Goal: Register for event/course: Sign up to attend an event or enroll in a course

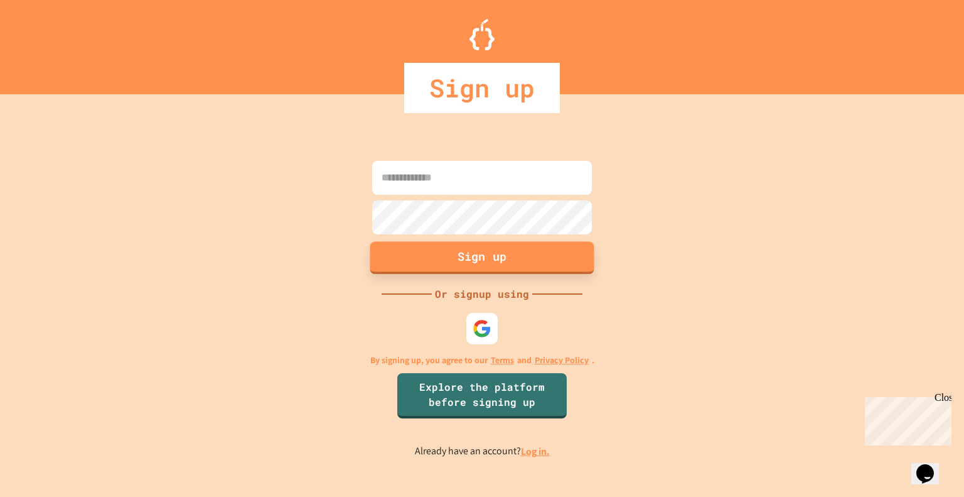
type input "**********"
click at [470, 256] on button "Sign up" at bounding box center [482, 257] width 224 height 33
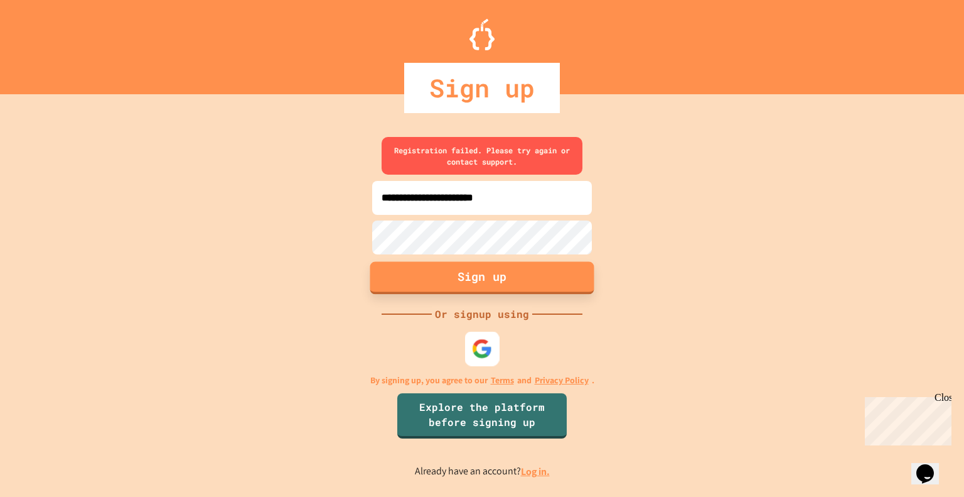
click at [478, 338] on img at bounding box center [482, 348] width 21 height 21
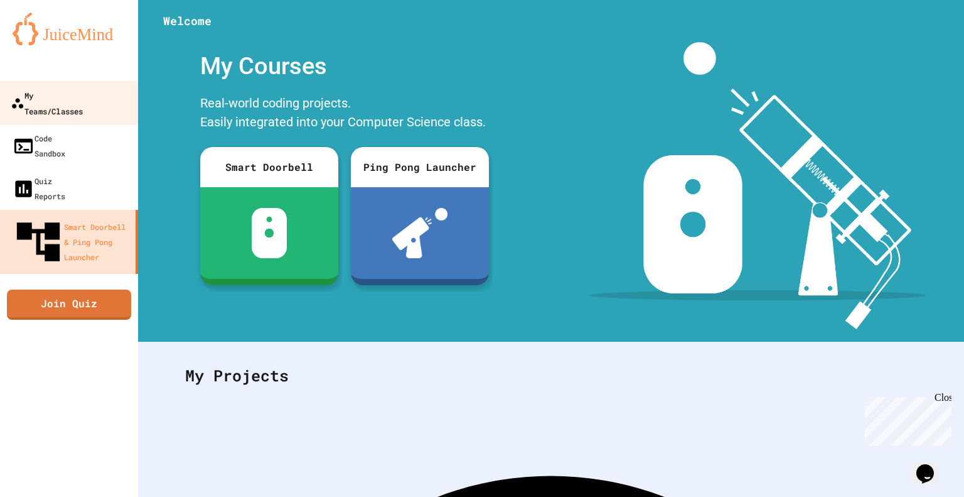
click at [73, 95] on div "My Teams/Classes" at bounding box center [47, 102] width 72 height 31
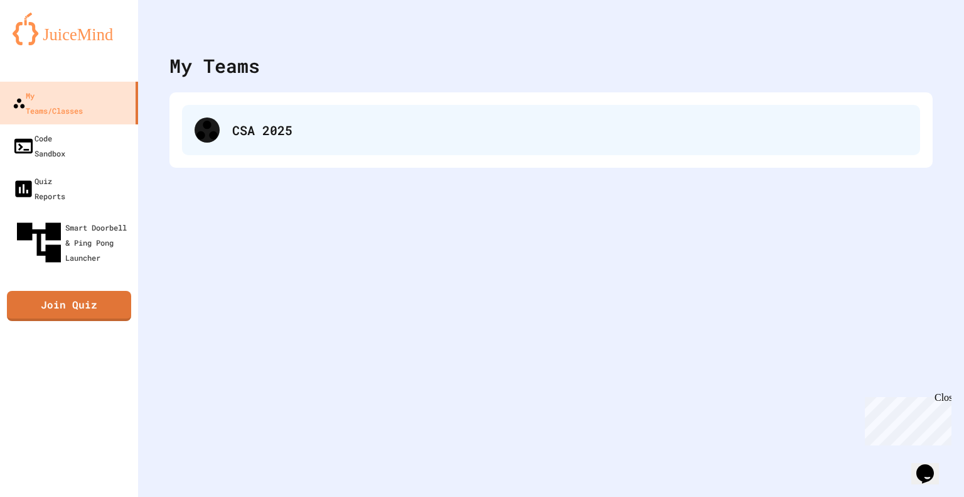
click at [242, 119] on div "CSA 2025" at bounding box center [551, 130] width 738 height 50
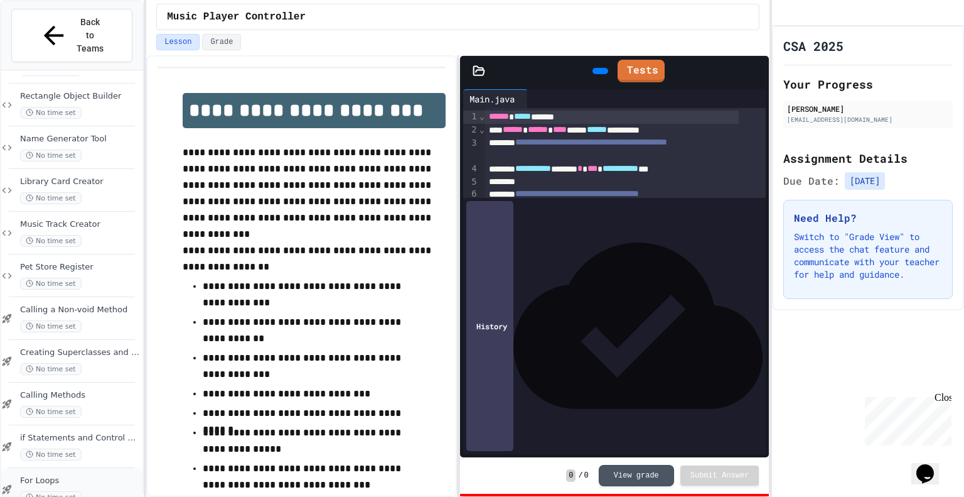
click at [78, 478] on div "For Loops No time set" at bounding box center [71, 489] width 141 height 43
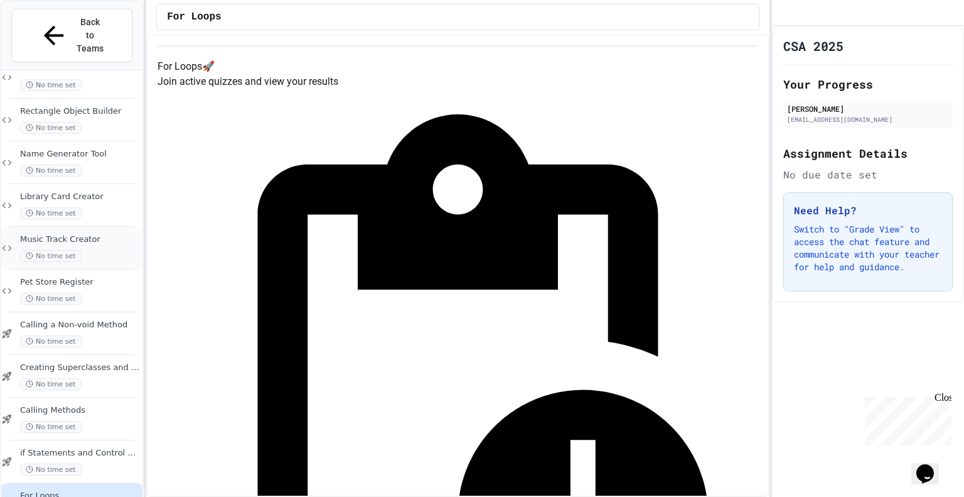
click at [78, 227] on div "Music Track Creator No time set" at bounding box center [71, 248] width 141 height 43
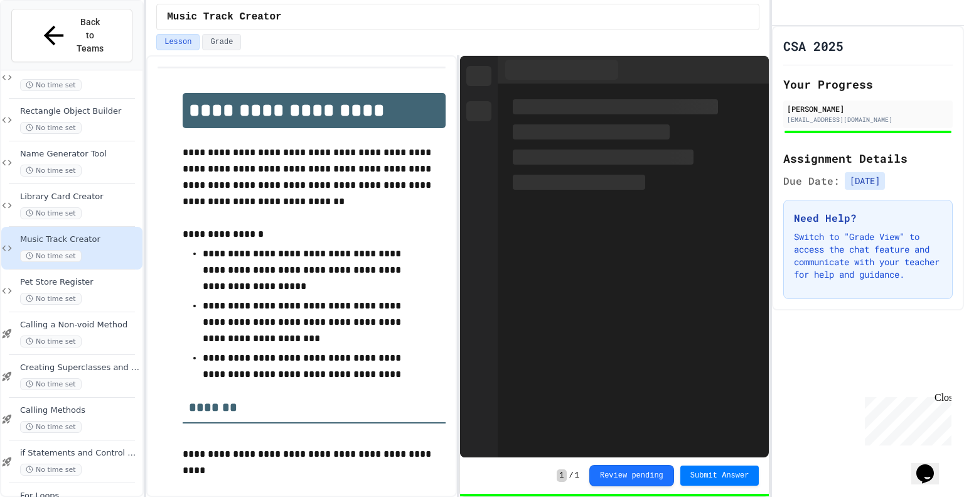
click at [95, 293] on div "No time set" at bounding box center [80, 299] width 120 height 12
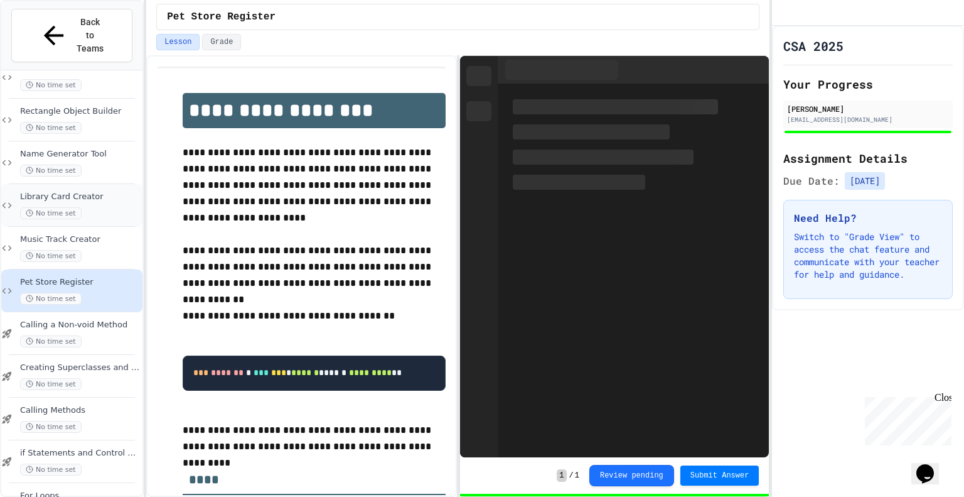
click at [95, 197] on div "Library Card Creator No time set" at bounding box center [71, 205] width 141 height 43
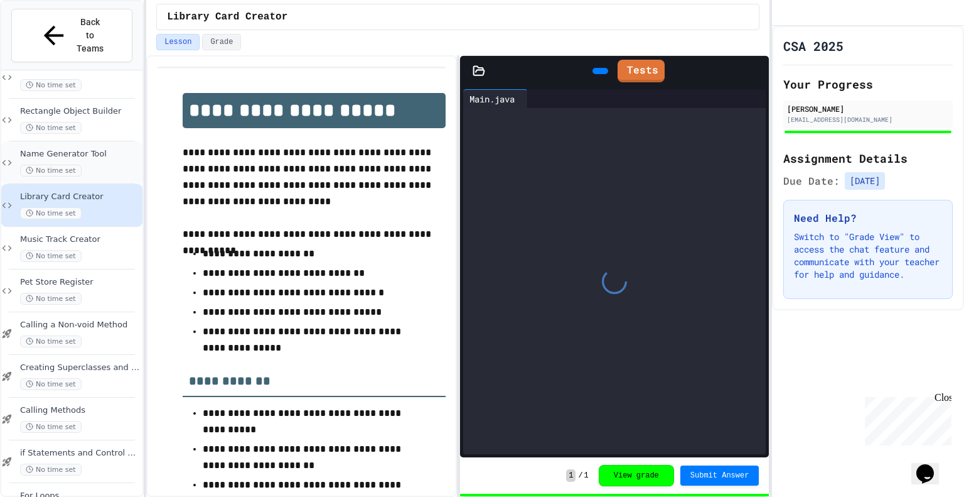
click at [97, 141] on div "Name Generator Tool No time set" at bounding box center [71, 162] width 141 height 43
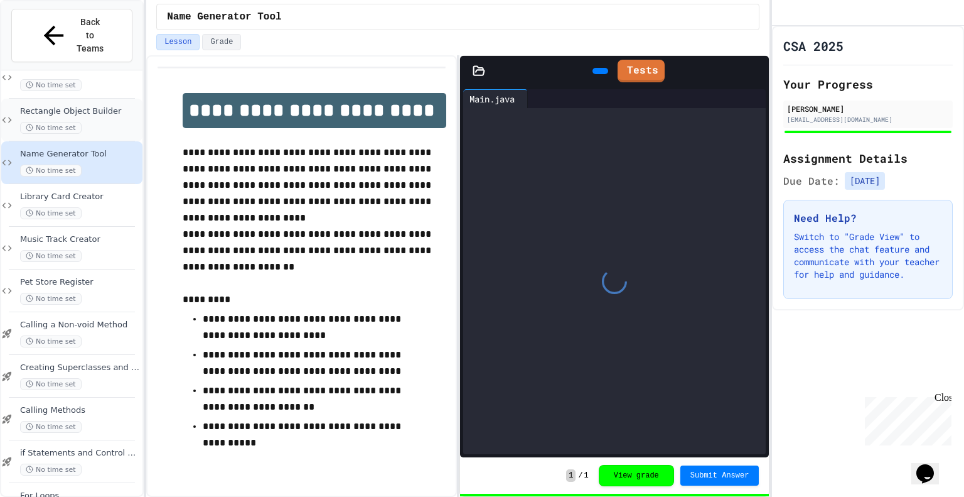
click at [95, 106] on span "Rectangle Object Builder" at bounding box center [80, 111] width 120 height 11
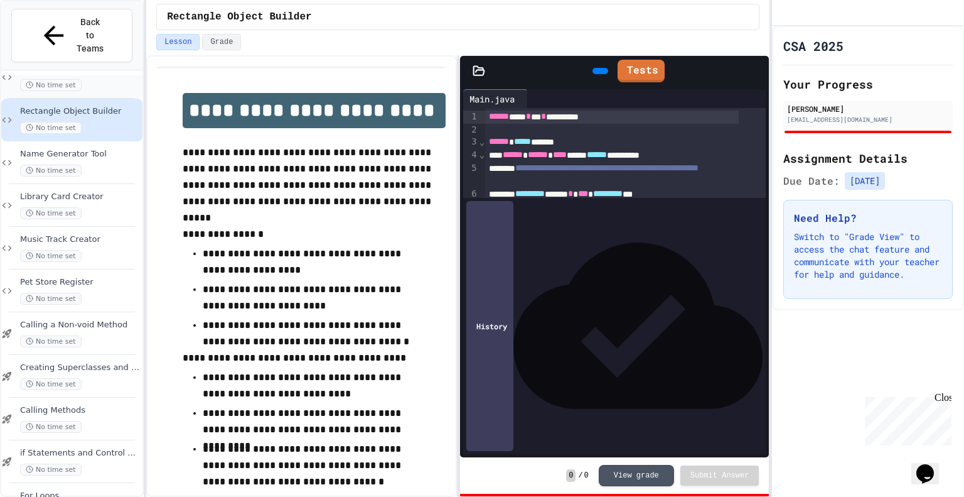
click at [100, 69] on div "Method Blueprint Builder No time set" at bounding box center [71, 77] width 141 height 43
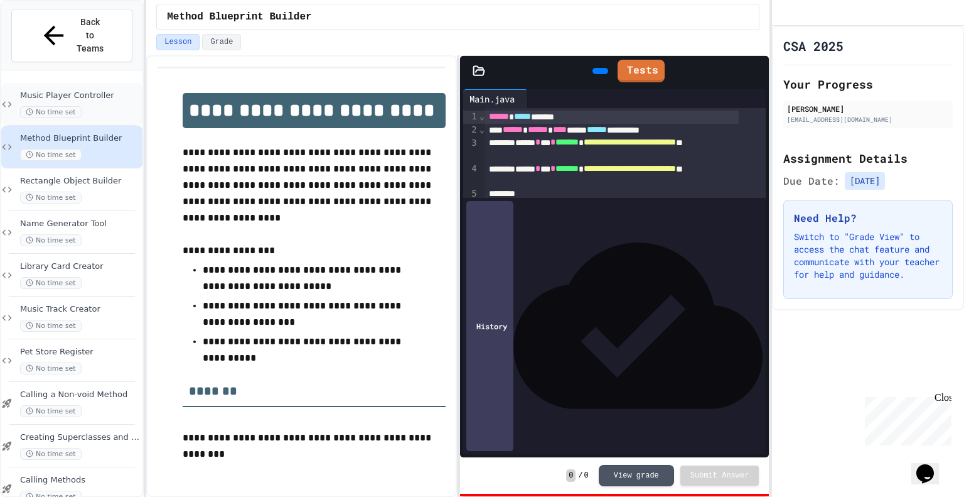
click at [101, 90] on div "Music Player Controller No time set" at bounding box center [80, 104] width 120 height 28
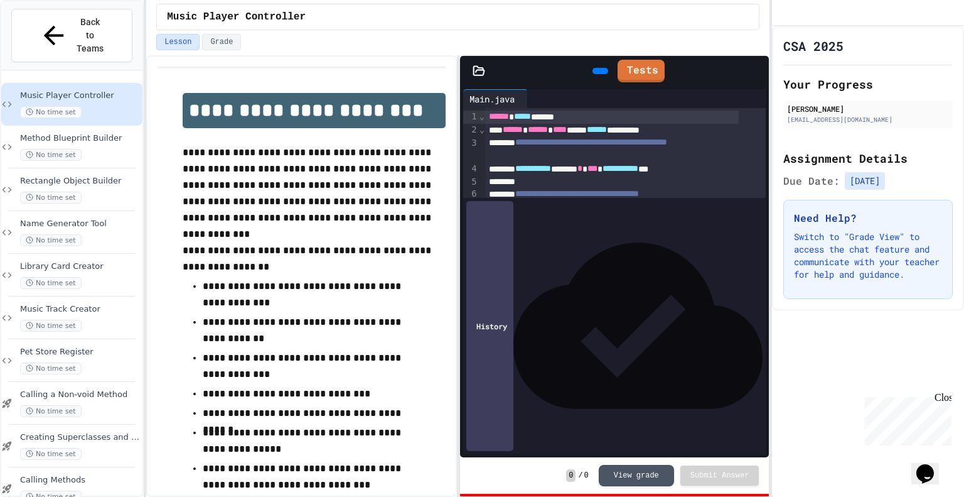
scroll to position [85, 0]
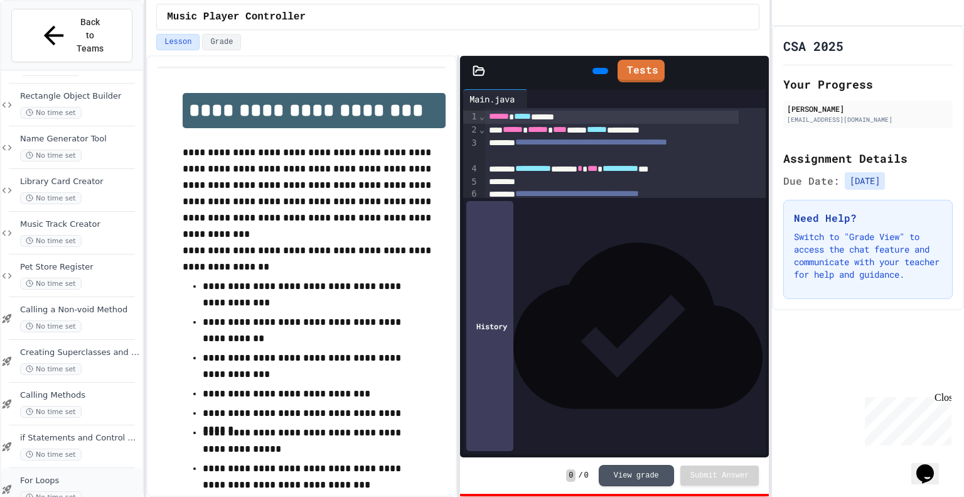
click at [87, 491] on div "No time set" at bounding box center [80, 497] width 120 height 12
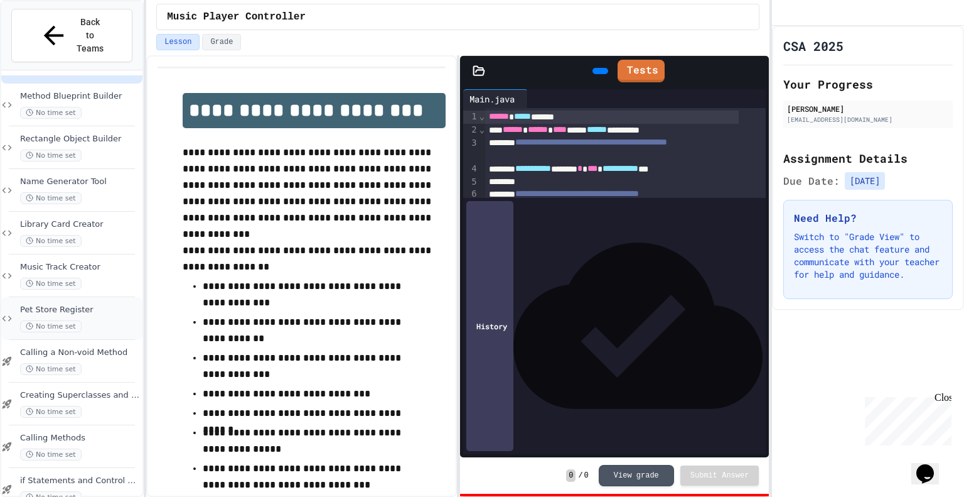
scroll to position [85, 0]
click at [87, 491] on div "No time set" at bounding box center [80, 497] width 120 height 12
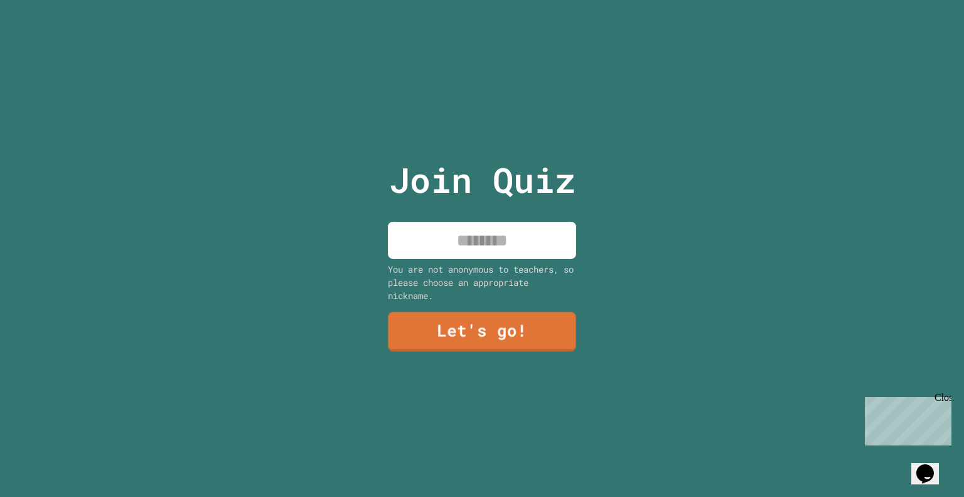
click at [472, 239] on input at bounding box center [482, 240] width 188 height 37
type input "*******"
click at [552, 332] on link "Let's go!" at bounding box center [482, 332] width 189 height 40
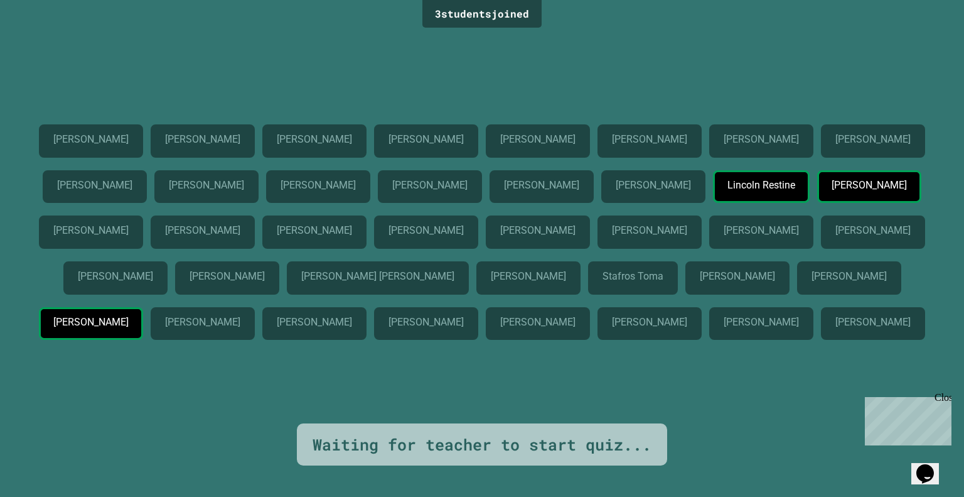
click at [832, 180] on p "[PERSON_NAME]" at bounding box center [869, 185] width 75 height 11
click at [255, 329] on div "Eduardo Tovar" at bounding box center [203, 323] width 104 height 33
click at [255, 330] on div "Eduardo Tovar" at bounding box center [203, 323] width 104 height 33
click at [240, 328] on p "Eduardo Tovar" at bounding box center [202, 321] width 75 height 11
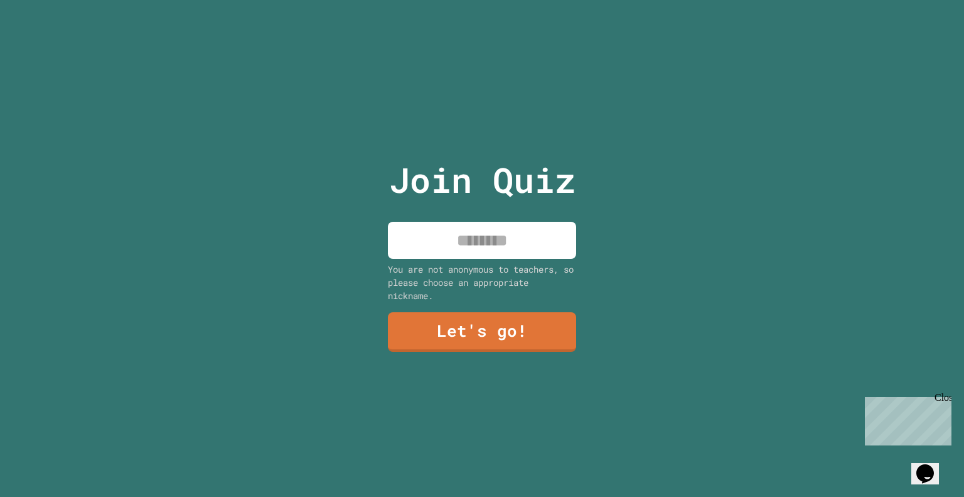
click at [483, 224] on input at bounding box center [482, 240] width 188 height 37
type input "*******"
click at [523, 347] on div "Join Quiz ******* You are not anonymous to teachers, so please choose an approp…" at bounding box center [483, 248] width 212 height 497
click at [509, 341] on link "Let's go!" at bounding box center [482, 331] width 194 height 41
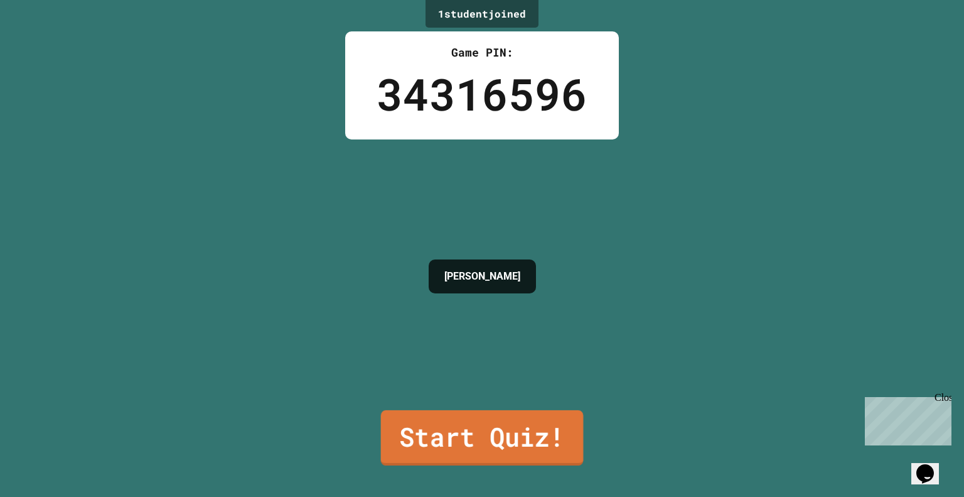
click at [525, 419] on link "Start Quiz!" at bounding box center [482, 437] width 203 height 55
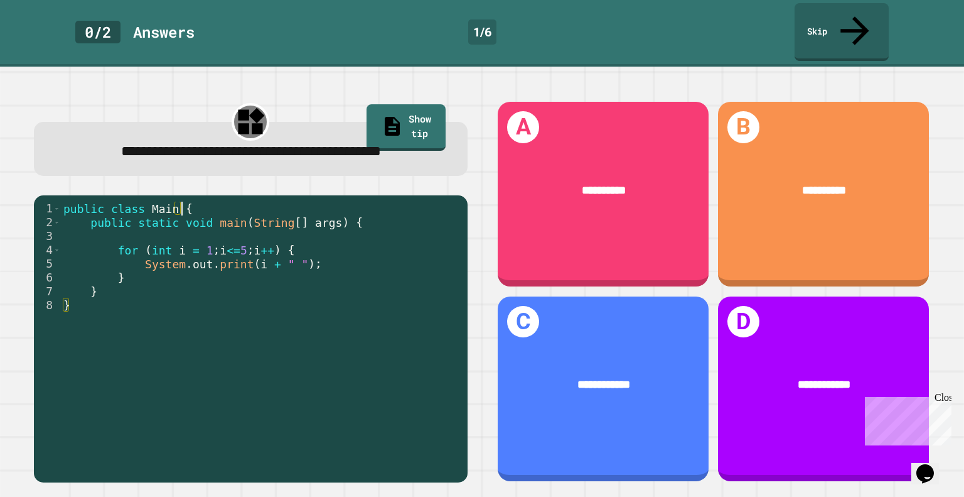
click at [368, 210] on div "public class Main { public static void main ( String [ ] args ) { for ( int i =…" at bounding box center [261, 340] width 401 height 276
drag, startPoint x: 368, startPoint y: 210, endPoint x: 304, endPoint y: 238, distance: 69.8
click at [304, 238] on div "public class Main { public static void main ( String [ ] args ) { for ( int i =…" at bounding box center [261, 340] width 401 height 276
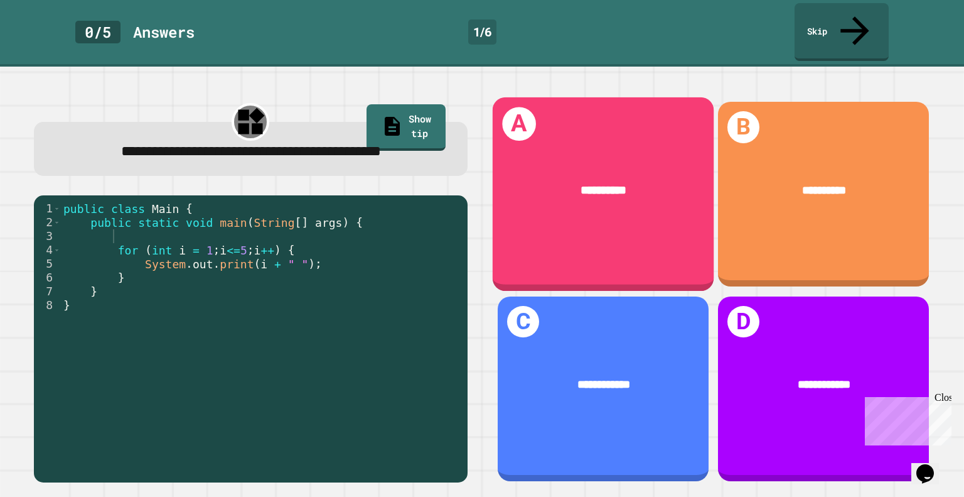
click at [588, 181] on div "*********" at bounding box center [603, 190] width 173 height 19
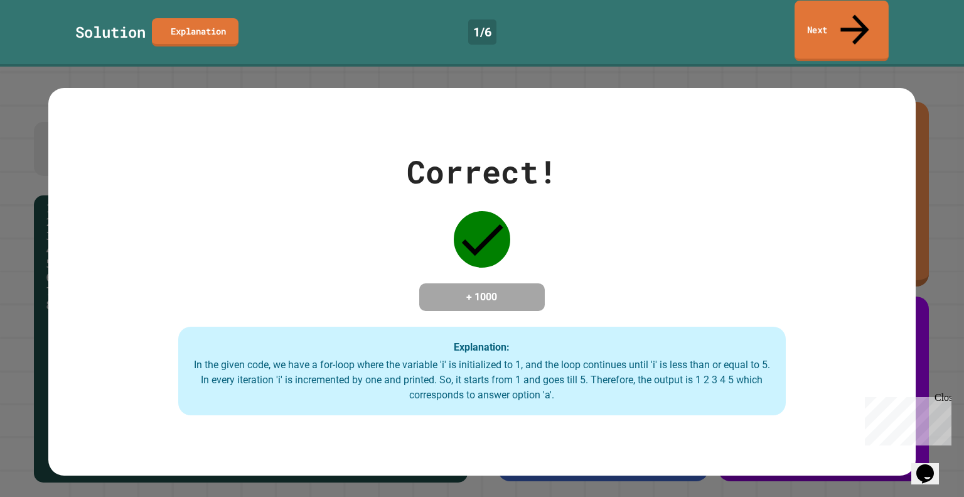
click at [821, 14] on link "Next" at bounding box center [842, 31] width 94 height 61
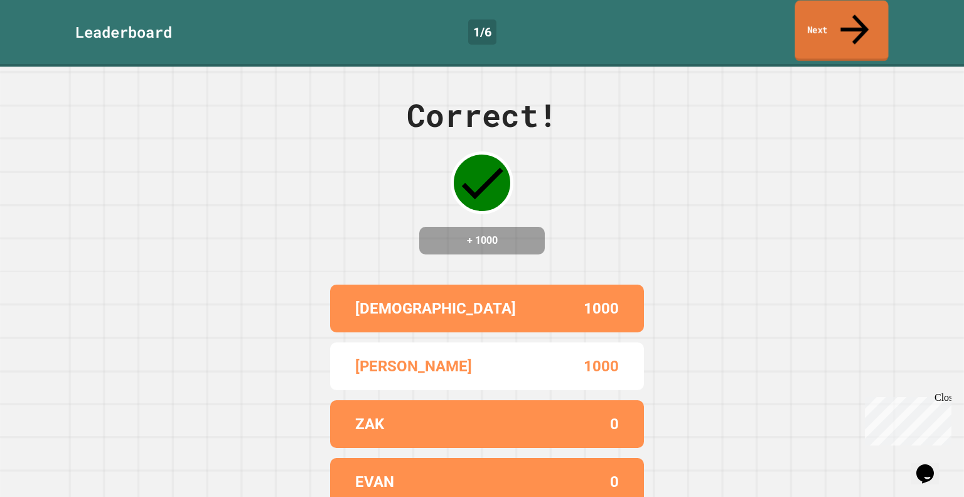
click at [824, 15] on link "Next" at bounding box center [843, 31] width 94 height 61
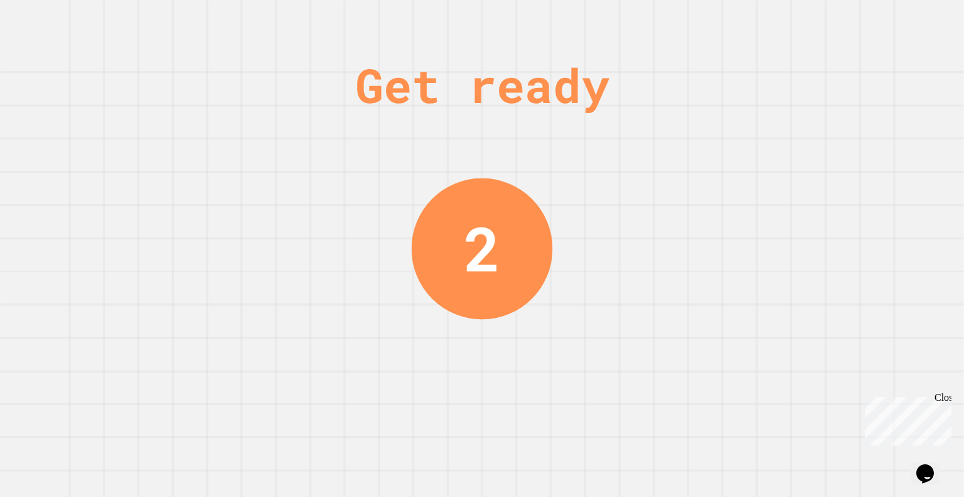
click at [496, 136] on div "Get ready 2" at bounding box center [482, 248] width 94 height 497
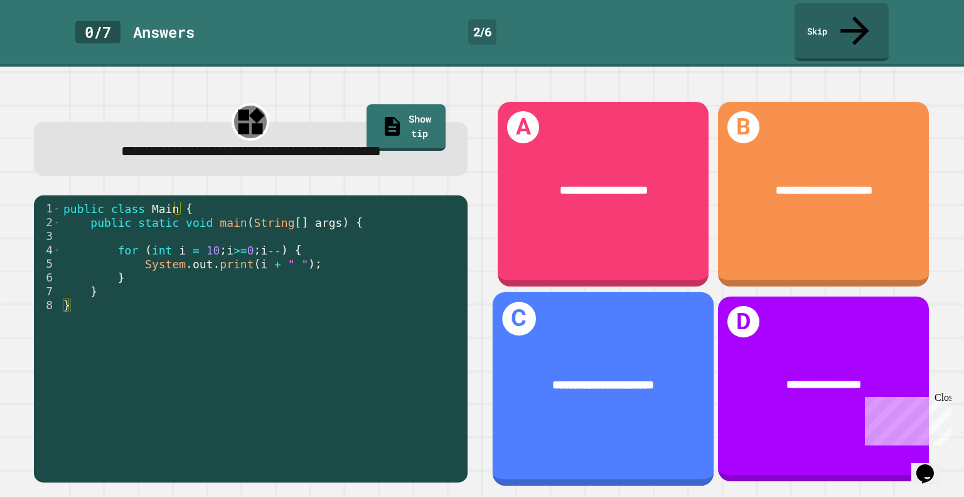
click at [584, 320] on div "**********" at bounding box center [603, 388] width 221 height 194
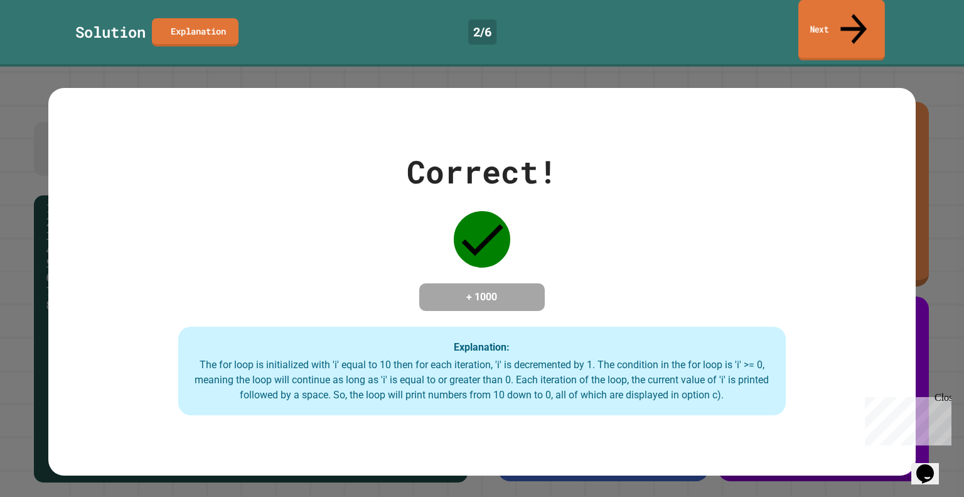
click at [841, 19] on link "Next" at bounding box center [842, 30] width 87 height 61
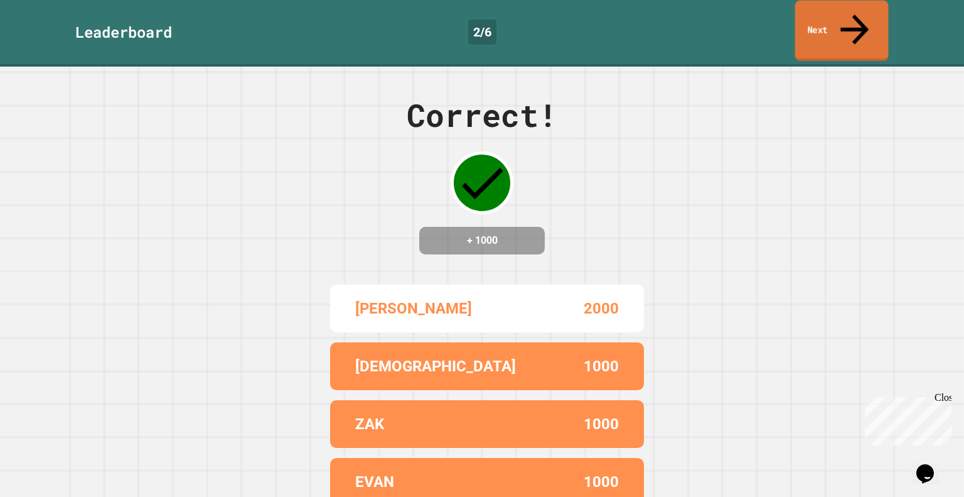
click at [841, 19] on link "Next" at bounding box center [843, 31] width 94 height 61
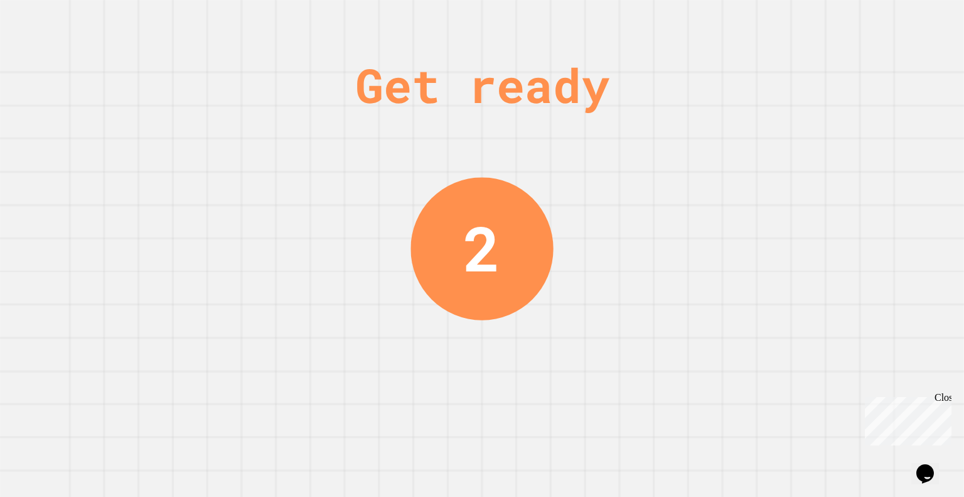
click at [841, 19] on div "Get ready 2" at bounding box center [482, 248] width 964 height 497
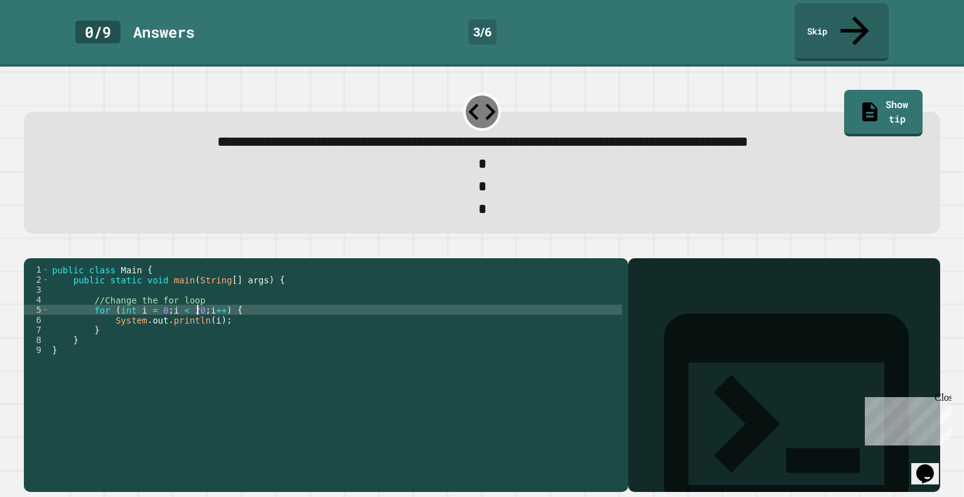
click at [197, 302] on div "public class Main { public static void main ( String [ ] args ) { //Change the …" at bounding box center [336, 374] width 573 height 221
click at [176, 304] on div "public class Main { public static void main ( String [ ] args ) { //Change the …" at bounding box center [336, 374] width 573 height 221
click at [30, 248] on icon "button" at bounding box center [30, 248] width 0 height 0
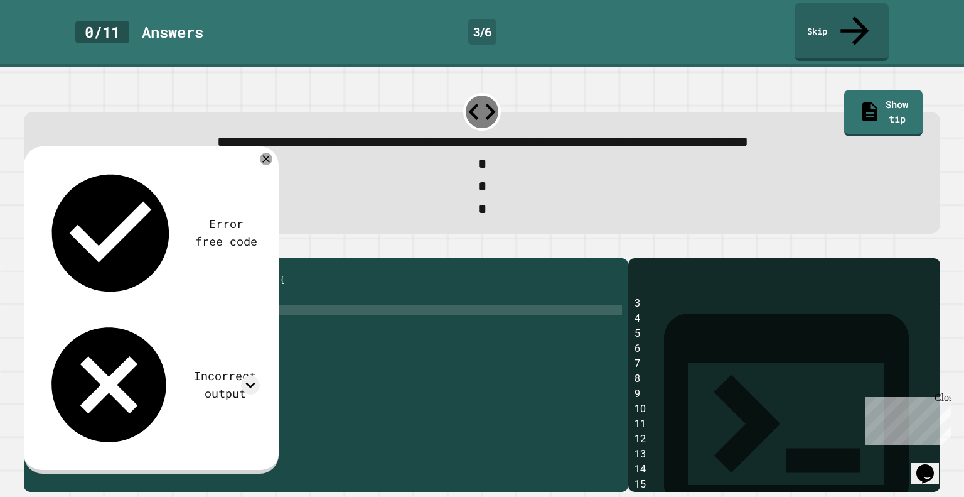
scroll to position [0, 0]
click at [159, 304] on div "public class Main { public static void main ( String [ ] args ) { //Change the …" at bounding box center [336, 374] width 573 height 221
type textarea "**********"
click at [41, 251] on icon "button" at bounding box center [38, 255] width 7 height 9
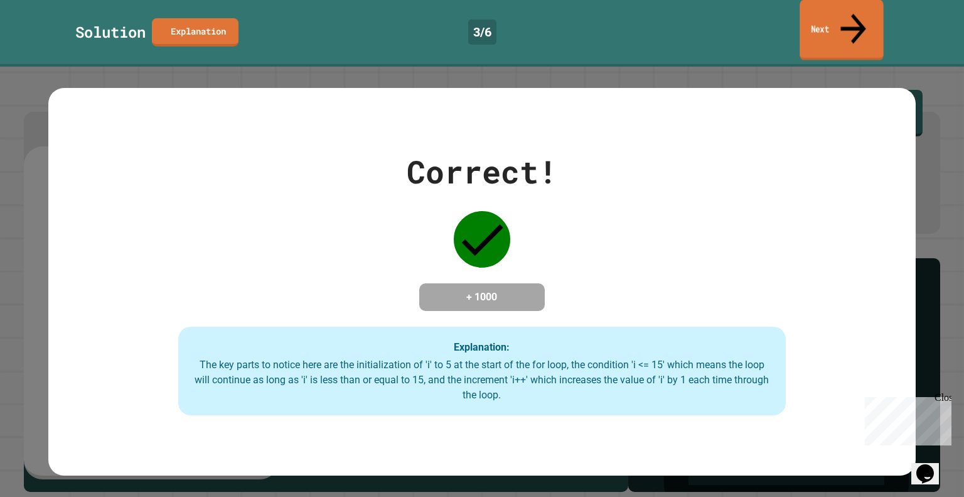
click at [845, 12] on link "Next" at bounding box center [842, 29] width 84 height 61
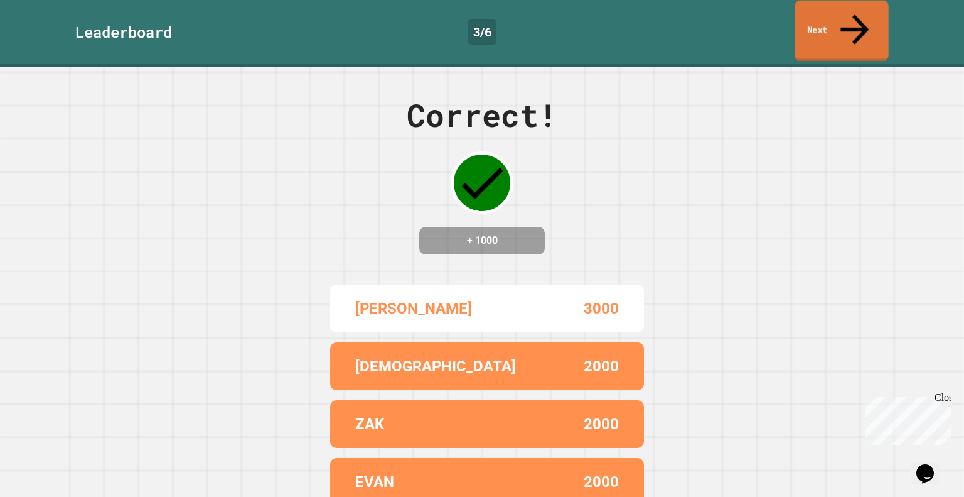
click at [845, 12] on link "Next" at bounding box center [842, 31] width 94 height 61
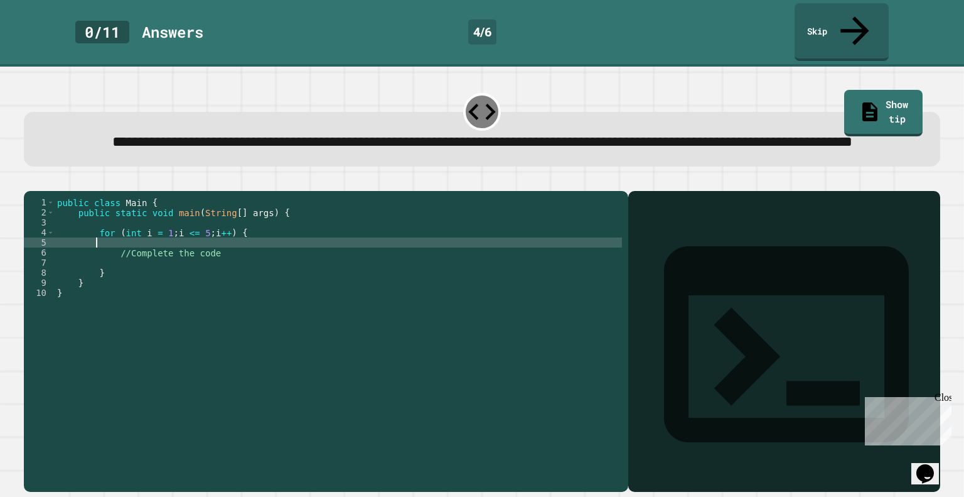
click at [143, 256] on div "public class Main { public static void main ( String [ ] args ) { for ( int i =…" at bounding box center [339, 332] width 568 height 271
click at [161, 280] on div "public class Main { public static void main ( String [ ] args ) { for ( int i =…" at bounding box center [339, 332] width 568 height 271
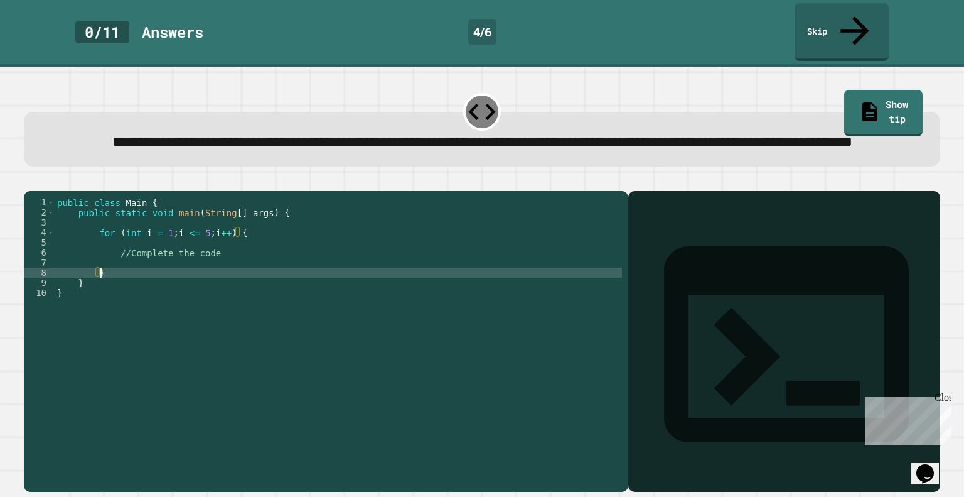
click at [166, 273] on div "public class Main { public static void main ( String [ ] args ) { for ( int i =…" at bounding box center [339, 332] width 568 height 271
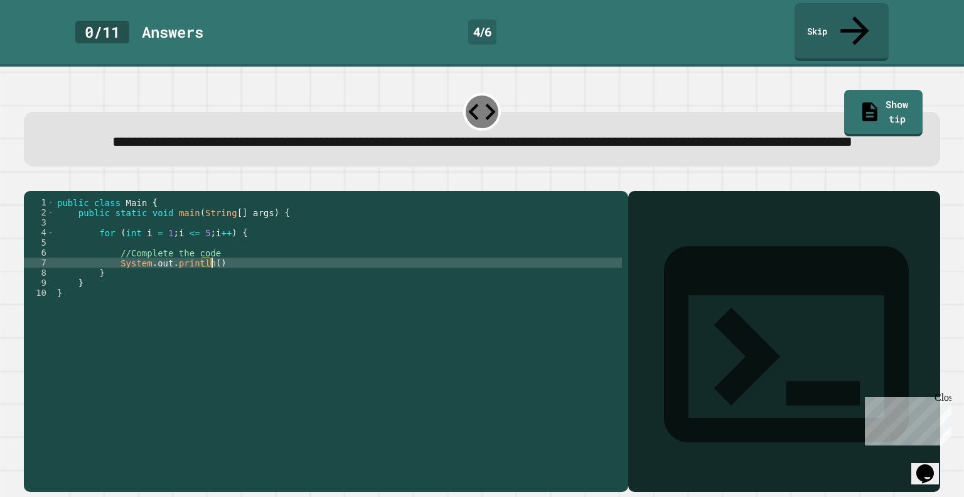
scroll to position [0, 10]
click at [30, 181] on icon "button" at bounding box center [30, 181] width 0 height 0
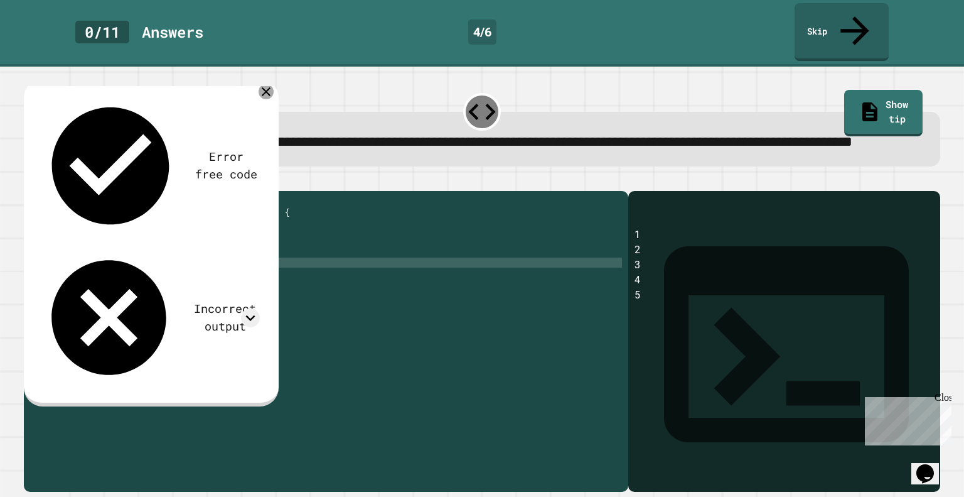
click at [261, 84] on icon at bounding box center [266, 91] width 15 height 15
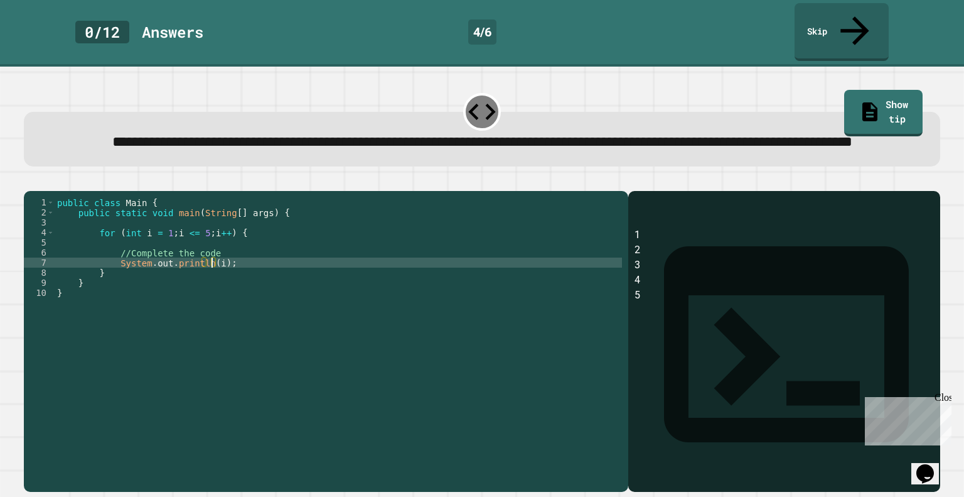
click at [211, 274] on div "public class Main { public static void main ( String [ ] args ) { for ( int i =…" at bounding box center [339, 332] width 568 height 271
type textarea "**********"
drag, startPoint x: 41, startPoint y: 180, endPoint x: 30, endPoint y: 184, distance: 11.9
click at [30, 181] on button "button" at bounding box center [30, 181] width 0 height 0
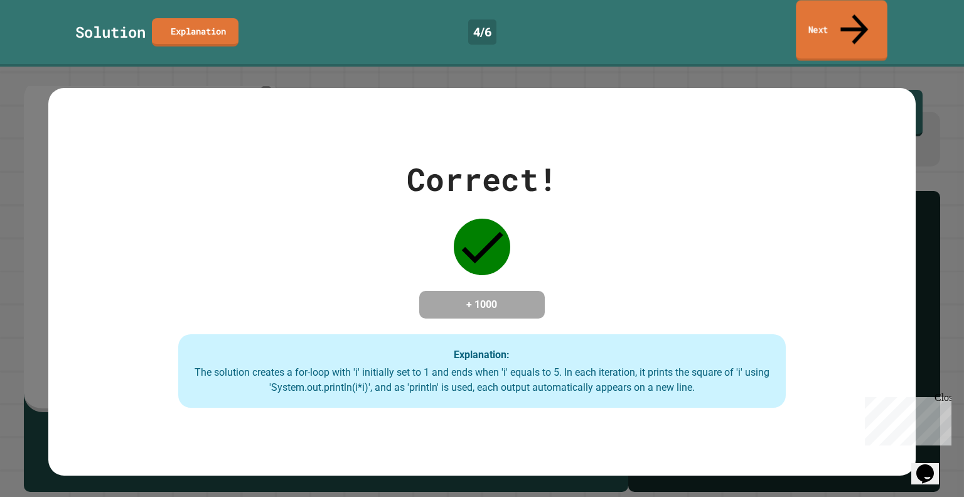
click at [815, 14] on link "Next" at bounding box center [841, 30] width 91 height 61
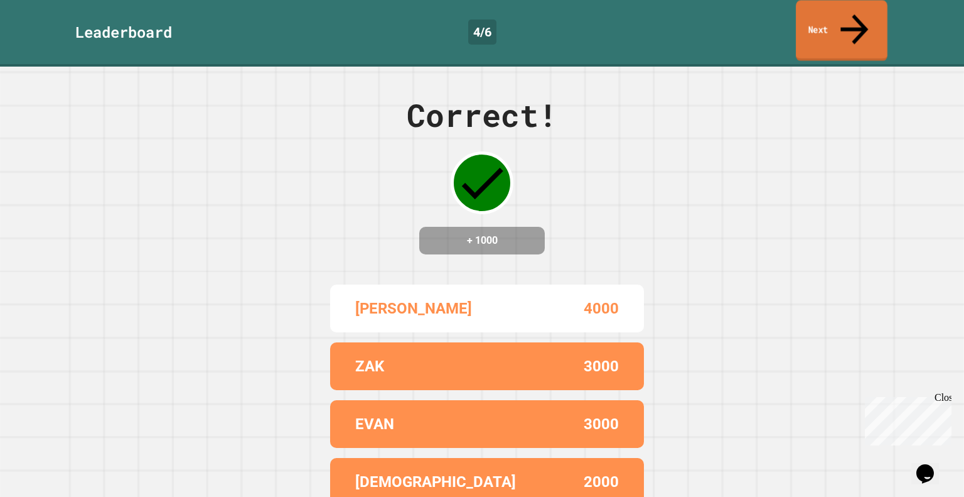
click at [815, 14] on link "Next" at bounding box center [842, 30] width 92 height 61
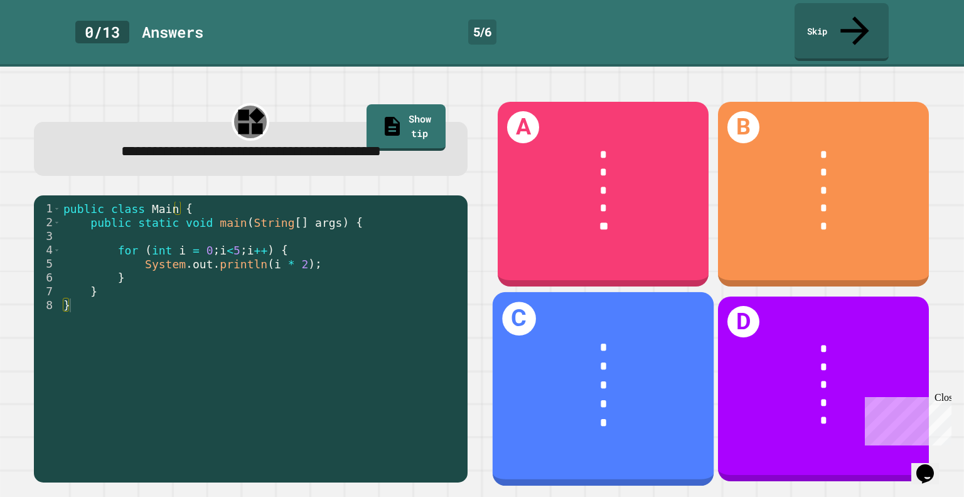
click at [517, 338] on div "*" at bounding box center [603, 347] width 173 height 19
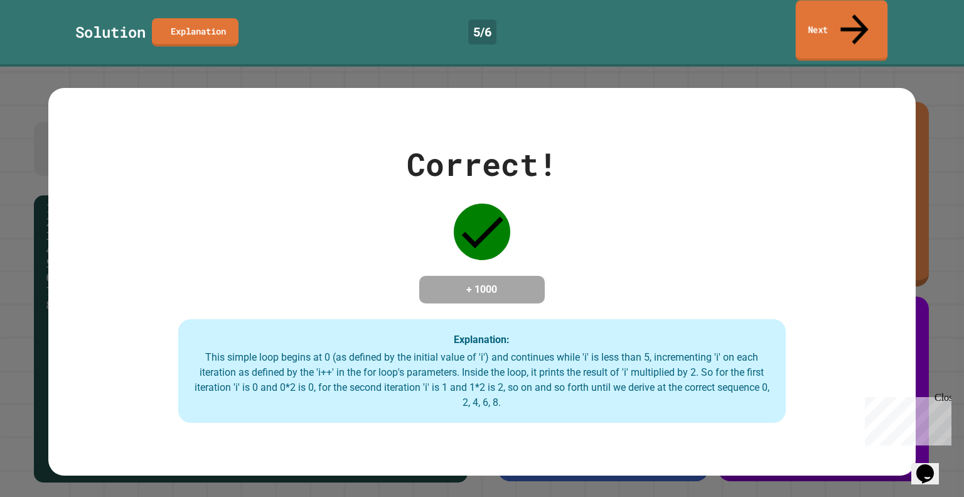
click at [814, 23] on link "Next" at bounding box center [842, 31] width 92 height 61
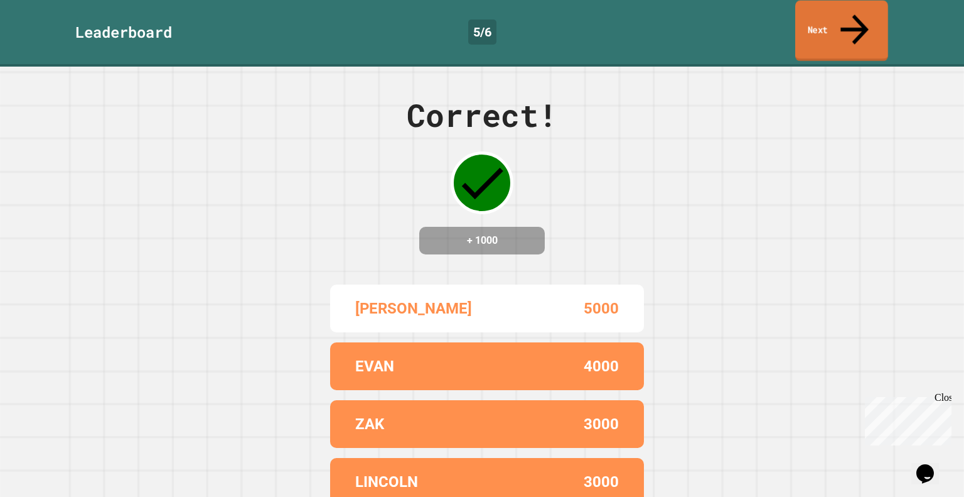
click at [836, 14] on link "Next" at bounding box center [842, 31] width 93 height 61
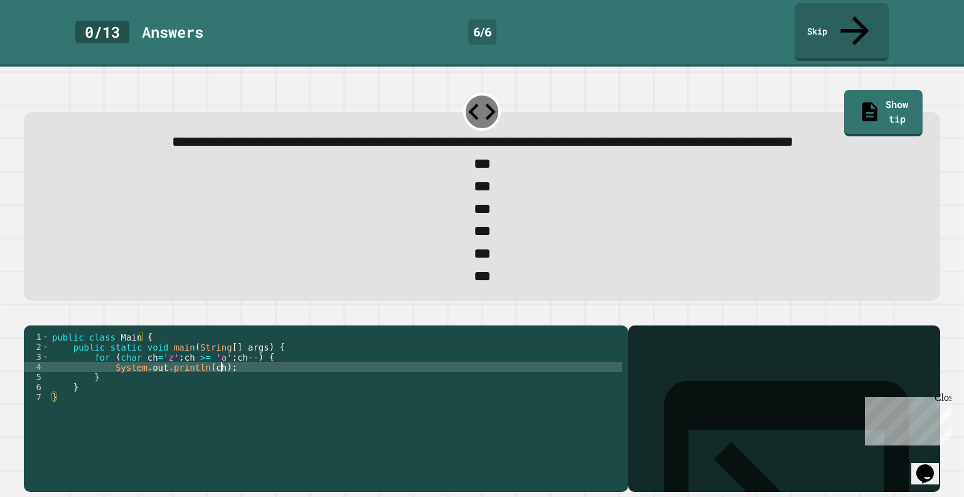
click at [235, 390] on div "public class Main { public static void main ( String [ ] args ) { for ( char ch…" at bounding box center [336, 407] width 573 height 151
type textarea "**********"
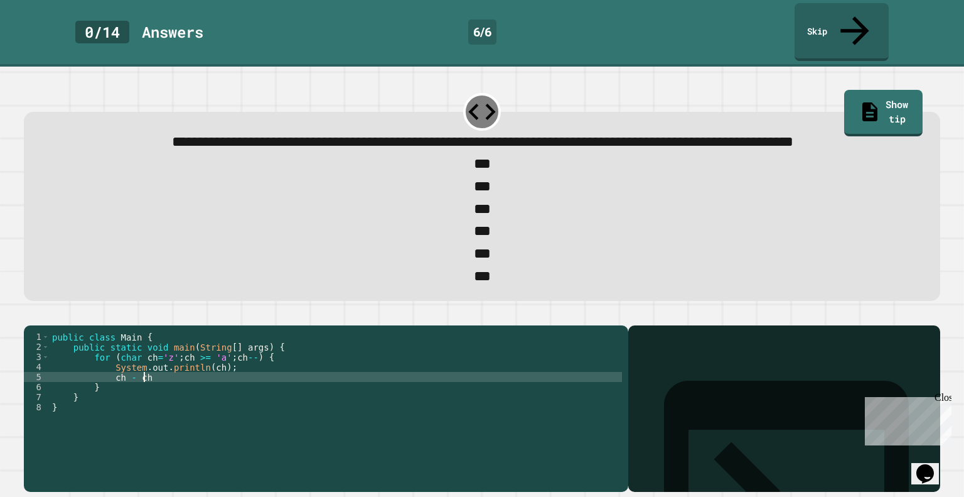
scroll to position [0, 6]
click at [30, 315] on icon "button" at bounding box center [30, 315] width 0 height 0
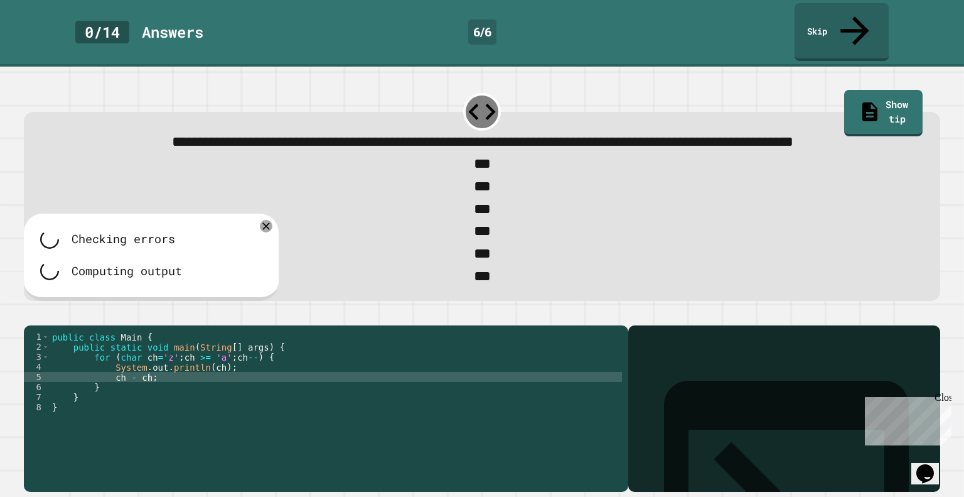
click at [39, 323] on div at bounding box center [482, 317] width 916 height 15
click at [96, 325] on div at bounding box center [482, 317] width 916 height 15
click at [43, 315] on icon "button" at bounding box center [43, 315] width 0 height 0
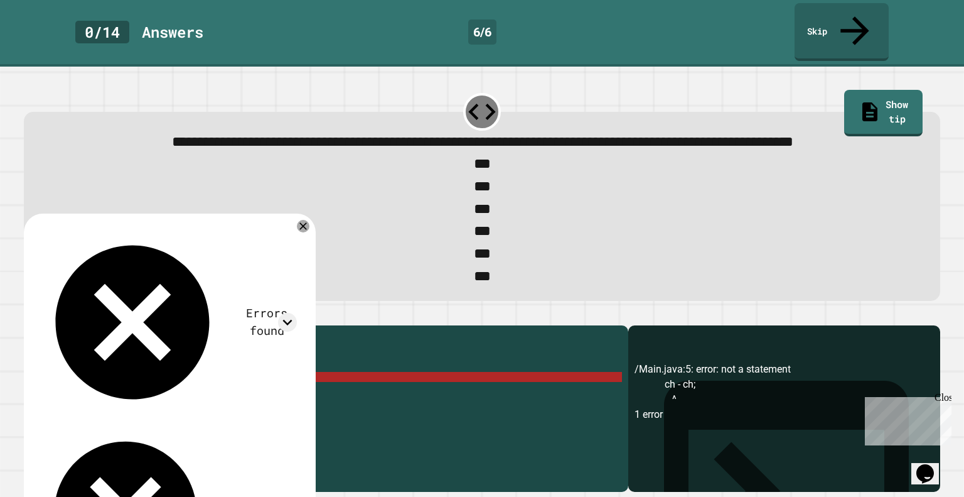
click at [138, 396] on div "public class Main { public static void main ( String [ ] args ) { for ( char ch…" at bounding box center [336, 407] width 573 height 151
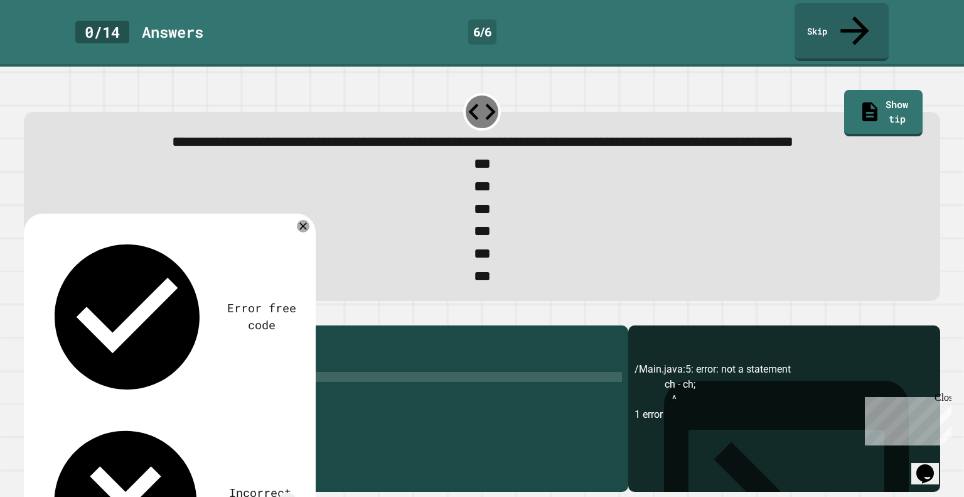
click at [121, 402] on div "public class Main { public static void main ( String [ ] args ) { for ( char ch…" at bounding box center [336, 407] width 573 height 151
click at [42, 327] on icon "button" at bounding box center [38, 322] width 7 height 9
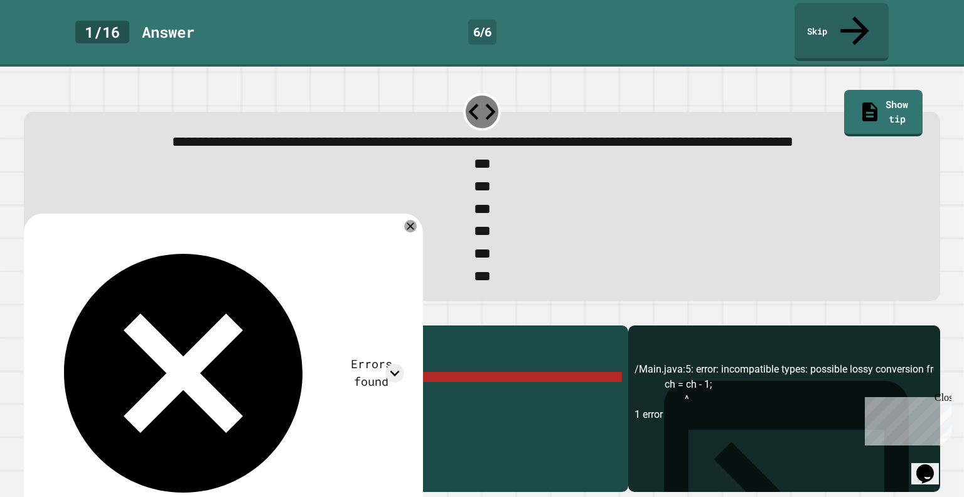
click at [165, 401] on div "public class Main { public static void main ( String [ ] args ) { for ( char ch…" at bounding box center [336, 407] width 573 height 151
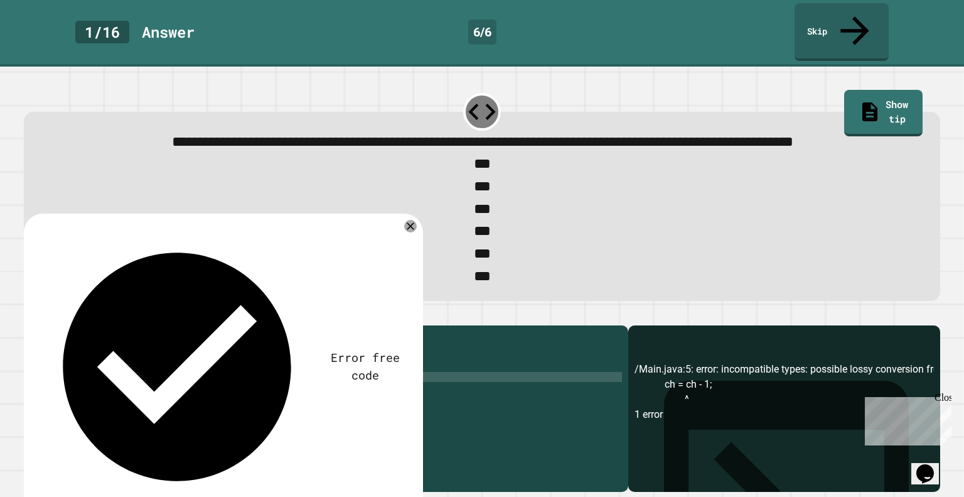
type textarea "*"
click at [165, 401] on div "public class Main { public static void main ( String [ ] args ) { for ( char ch…" at bounding box center [336, 407] width 573 height 151
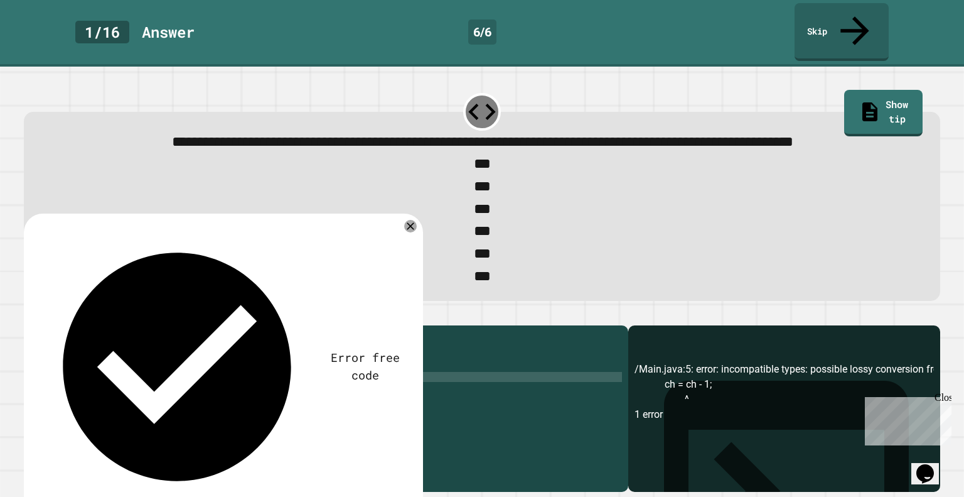
type textarea "******"
click at [30, 315] on icon "button" at bounding box center [30, 315] width 0 height 0
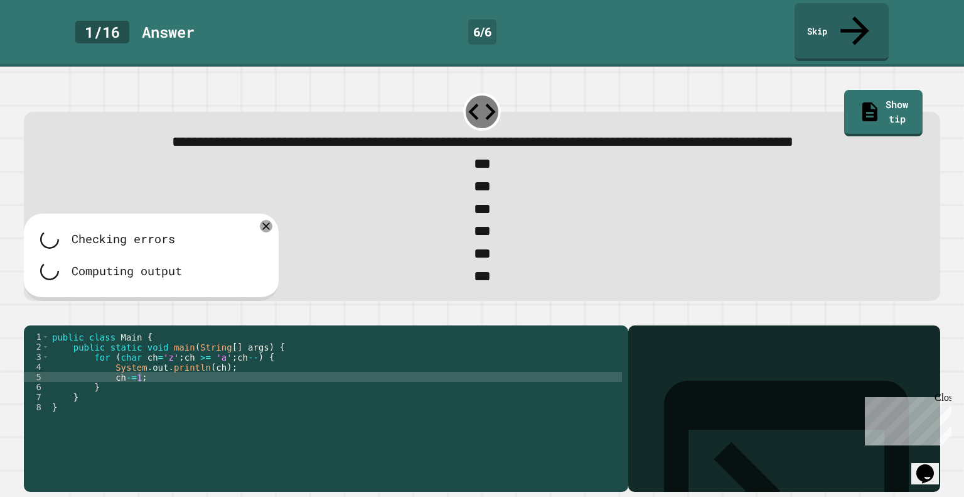
click at [40, 325] on div at bounding box center [482, 317] width 916 height 15
click at [40, 327] on div "**********" at bounding box center [482, 282] width 964 height 430
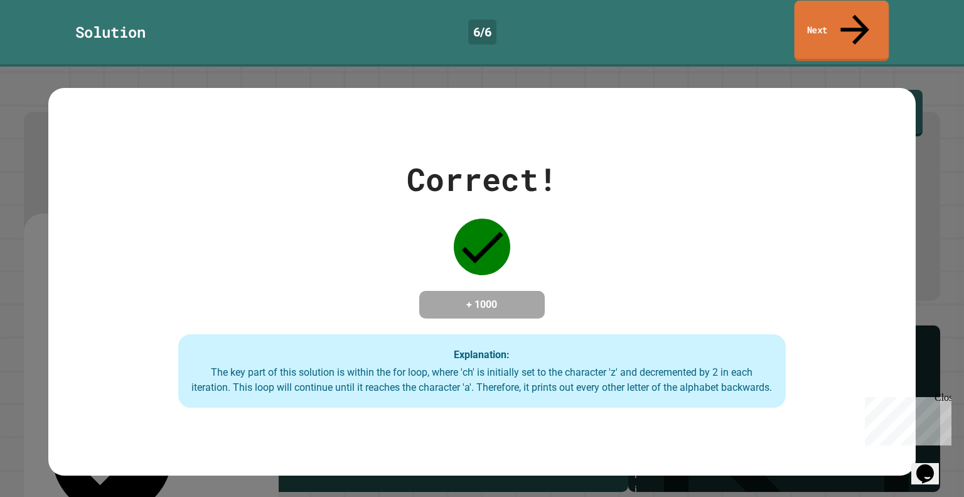
click at [838, 10] on link "Next" at bounding box center [842, 31] width 95 height 61
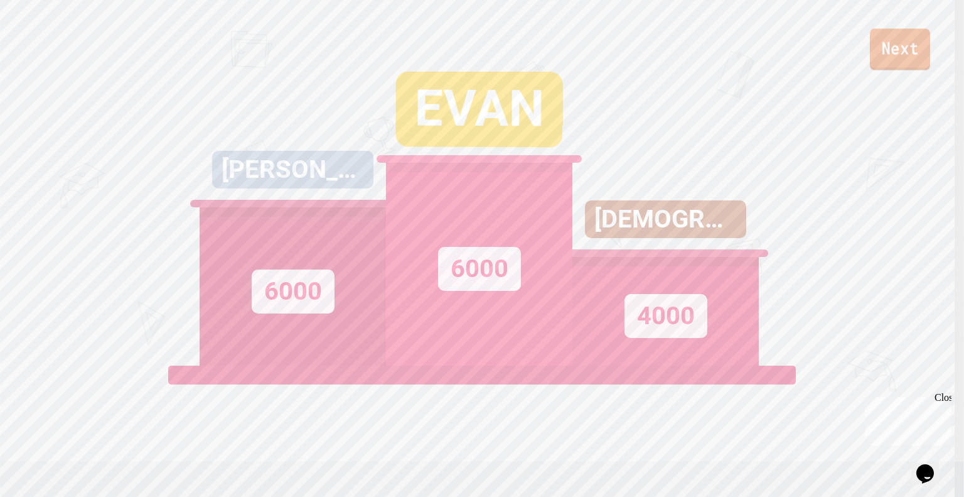
click at [909, 47] on link "Next" at bounding box center [900, 49] width 60 height 41
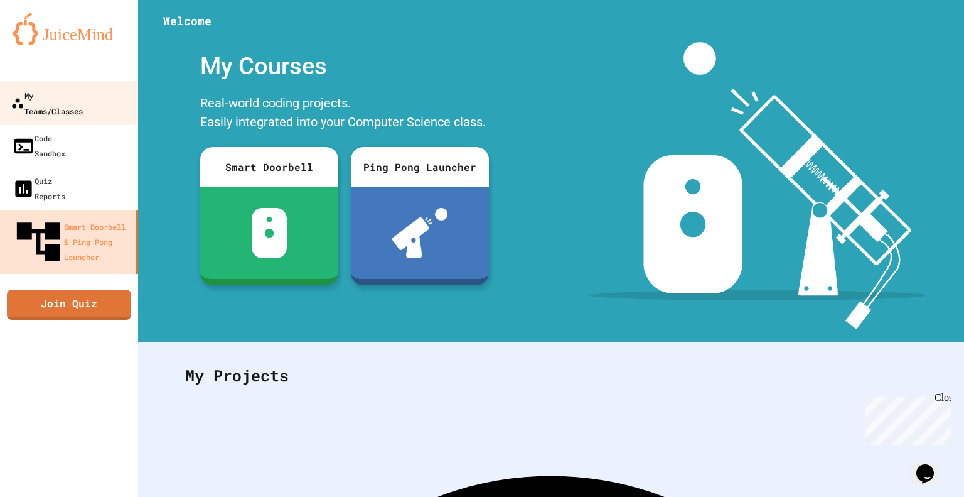
click at [108, 98] on link "My Teams/Classes" at bounding box center [69, 103] width 143 height 44
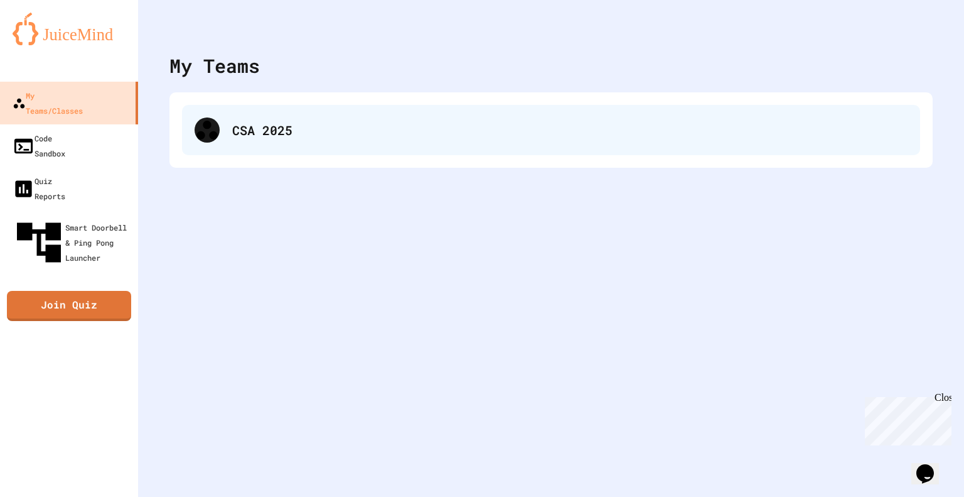
click at [207, 116] on div "CSA 2025" at bounding box center [551, 130] width 738 height 50
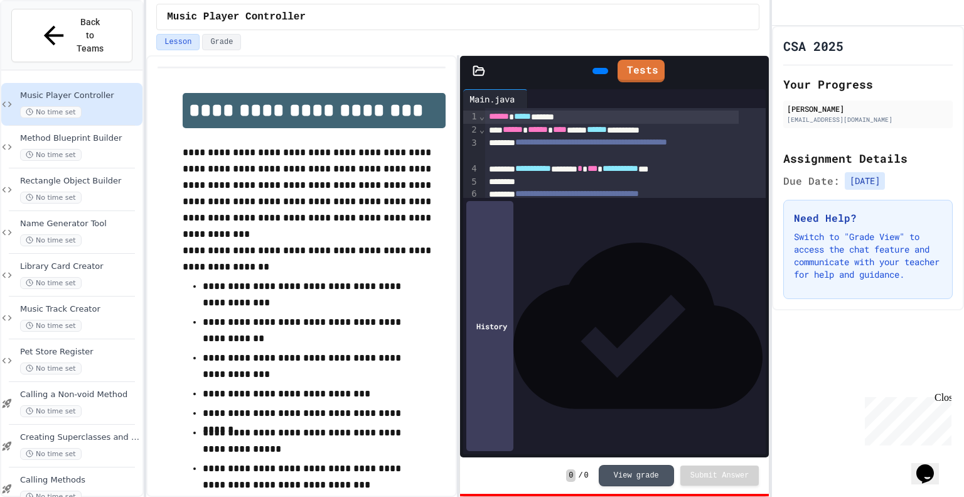
scroll to position [85, 0]
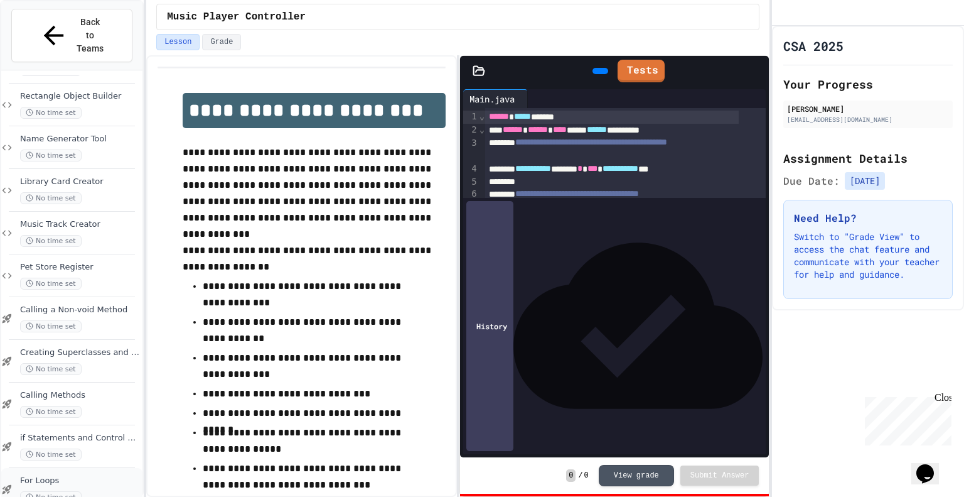
click at [80, 475] on div "For Loops No time set" at bounding box center [80, 489] width 120 height 28
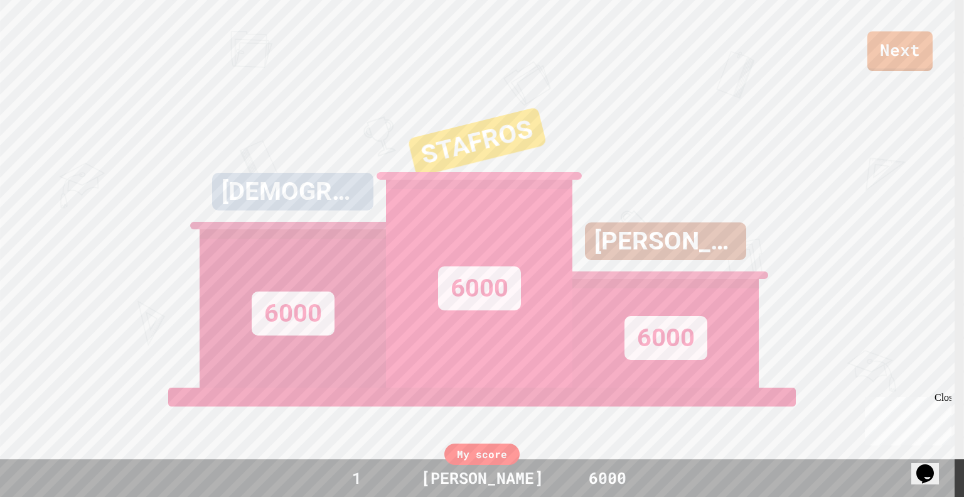
click at [571, 411] on div "View leaderboard" at bounding box center [482, 432] width 239 height 90
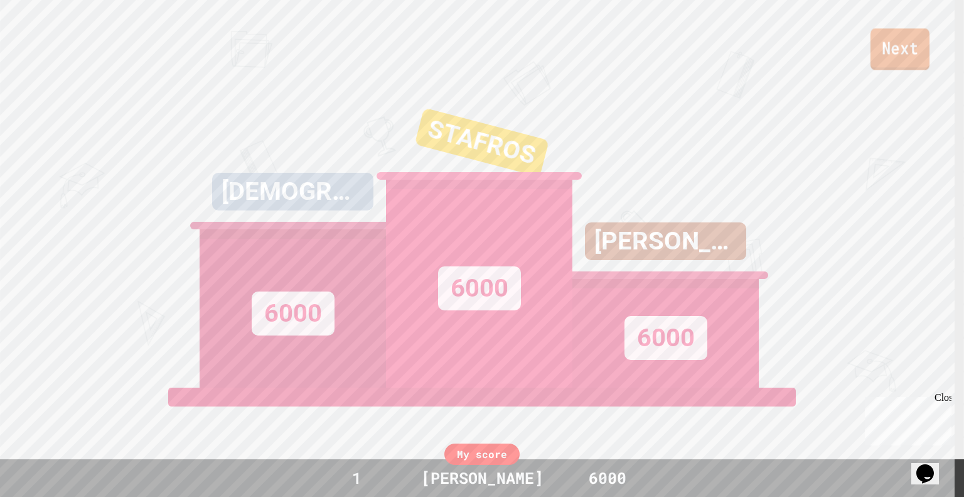
click at [894, 60] on link "Next" at bounding box center [900, 48] width 59 height 41
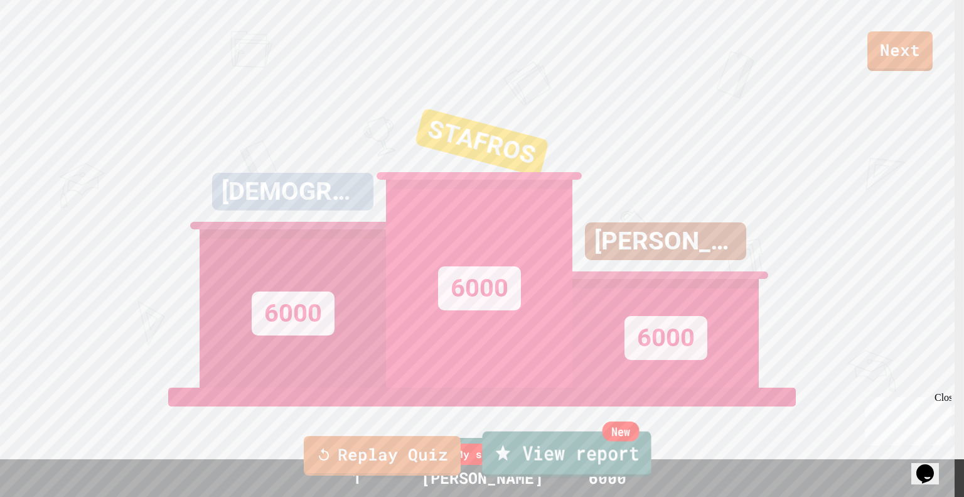
click at [543, 459] on link "New View report" at bounding box center [566, 453] width 169 height 45
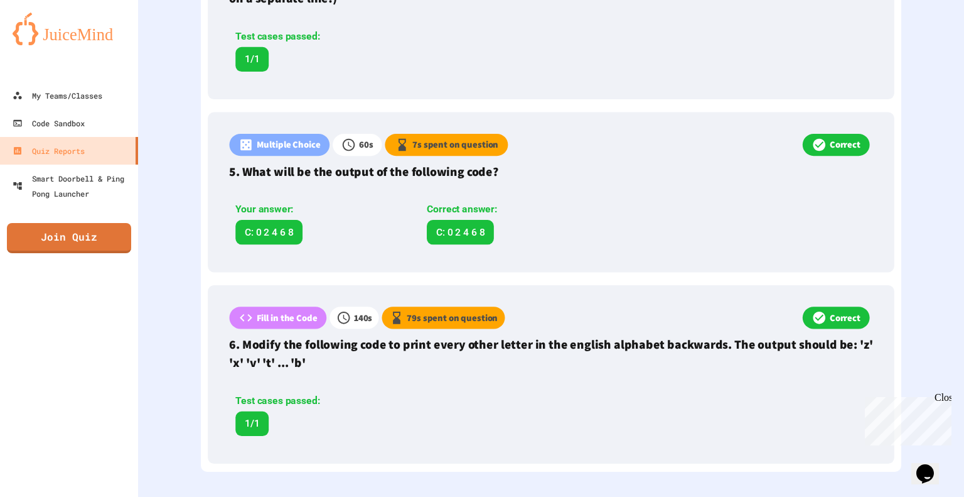
scroll to position [1014, 0]
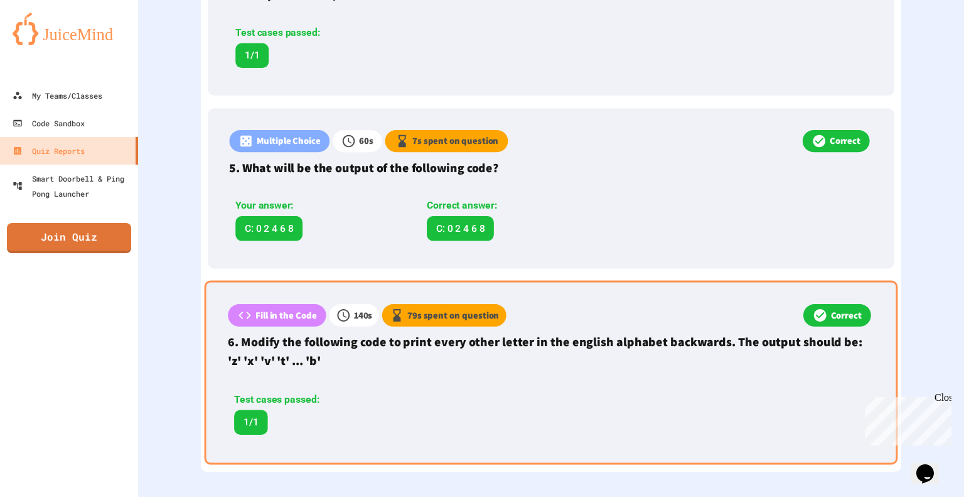
click at [359, 352] on p "6. Modify the following code to print every other letter in the english alphabe…" at bounding box center [551, 351] width 647 height 37
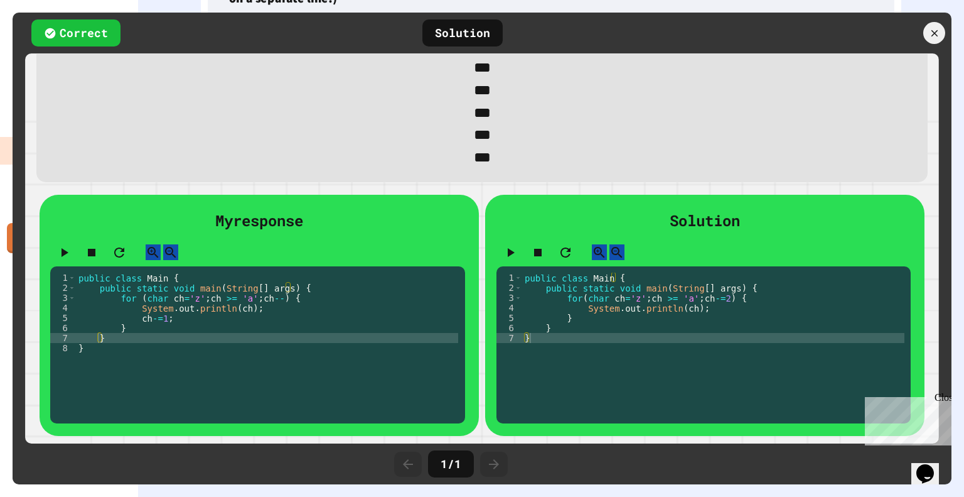
scroll to position [0, 0]
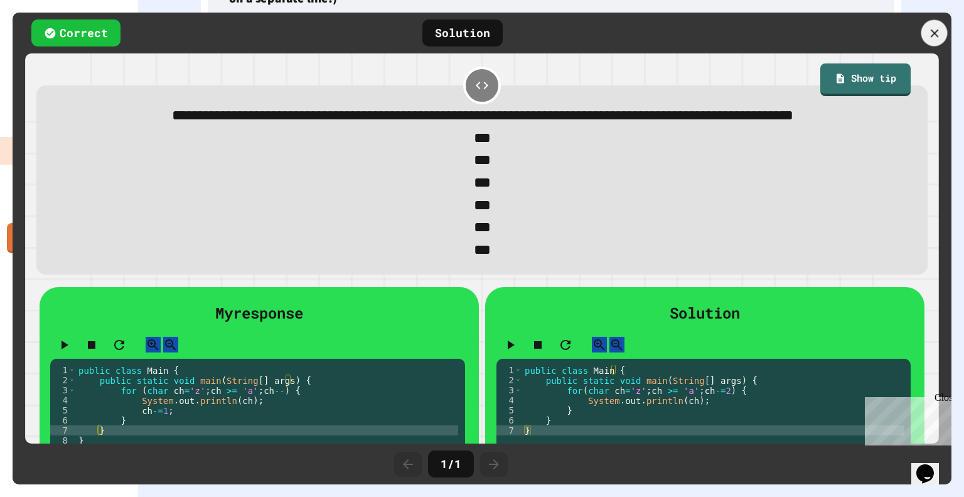
click at [935, 26] on icon at bounding box center [935, 33] width 14 height 14
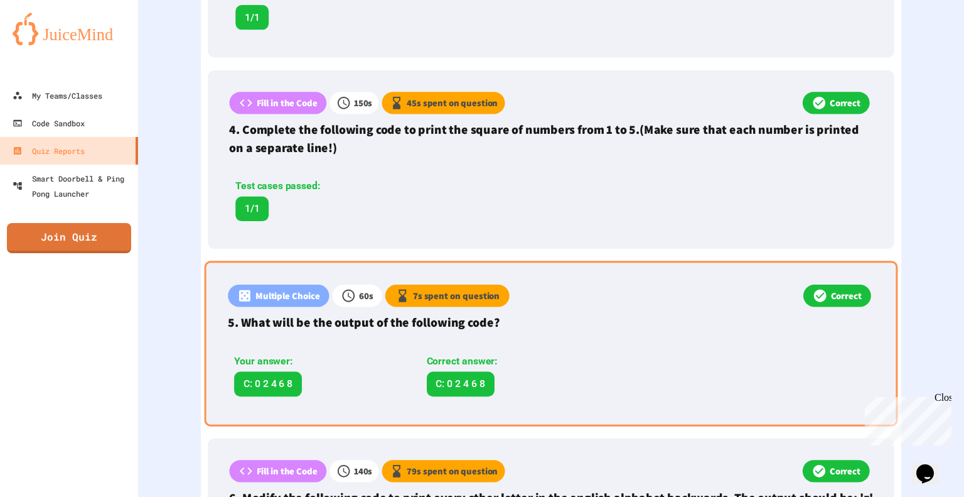
scroll to position [852, 0]
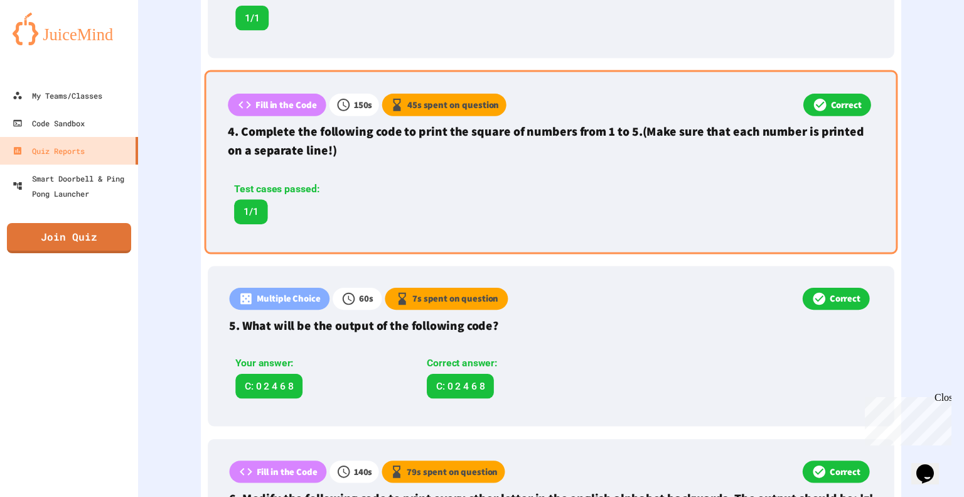
click at [627, 138] on p "4. Complete the following code to print the square of numbers from 1 to 5.(Make…" at bounding box center [551, 140] width 647 height 37
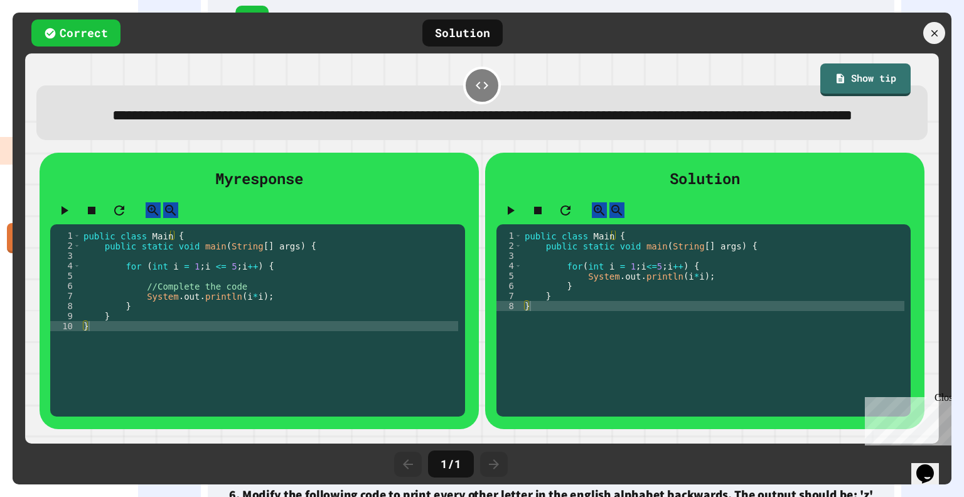
click at [929, 18] on div "Correct Solution" at bounding box center [482, 33] width 939 height 41
click at [924, 30] on div at bounding box center [935, 33] width 26 height 26
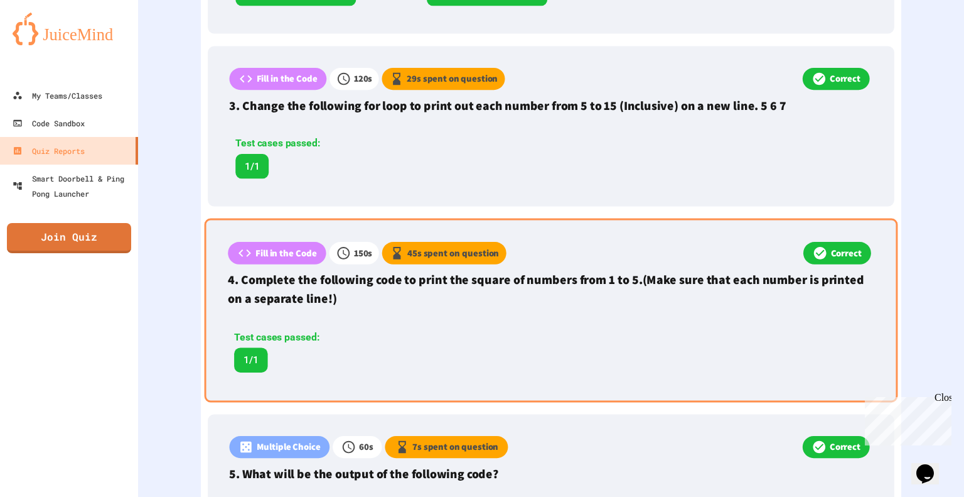
scroll to position [703, 0]
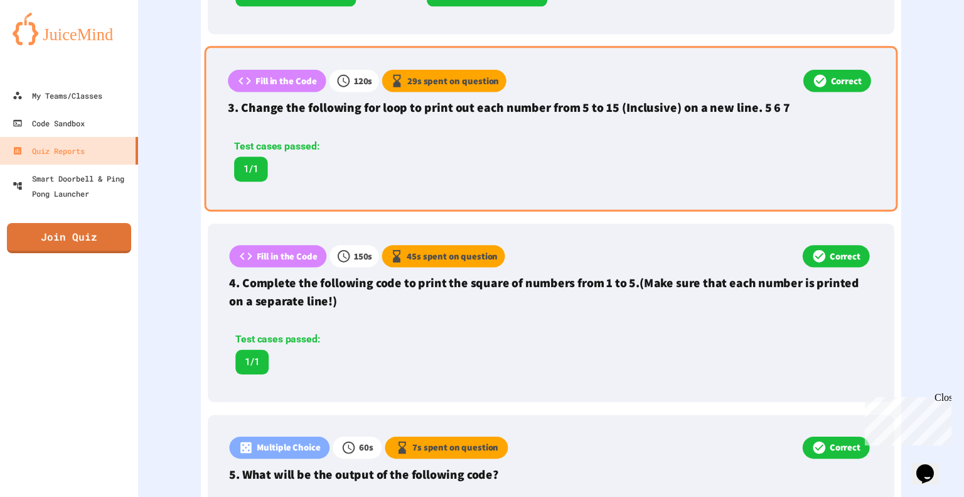
click at [447, 165] on div "Test cases passed: 1/1" at bounding box center [415, 160] width 375 height 43
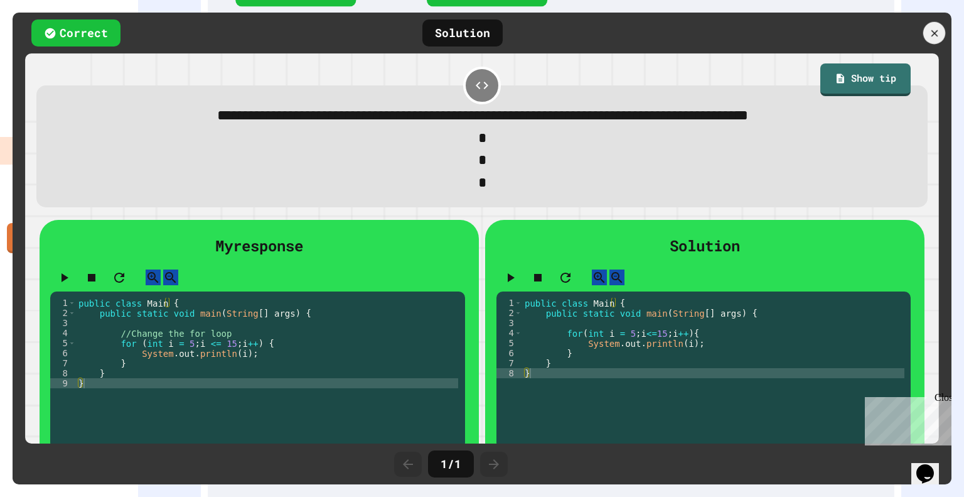
click at [933, 40] on div at bounding box center [935, 33] width 22 height 22
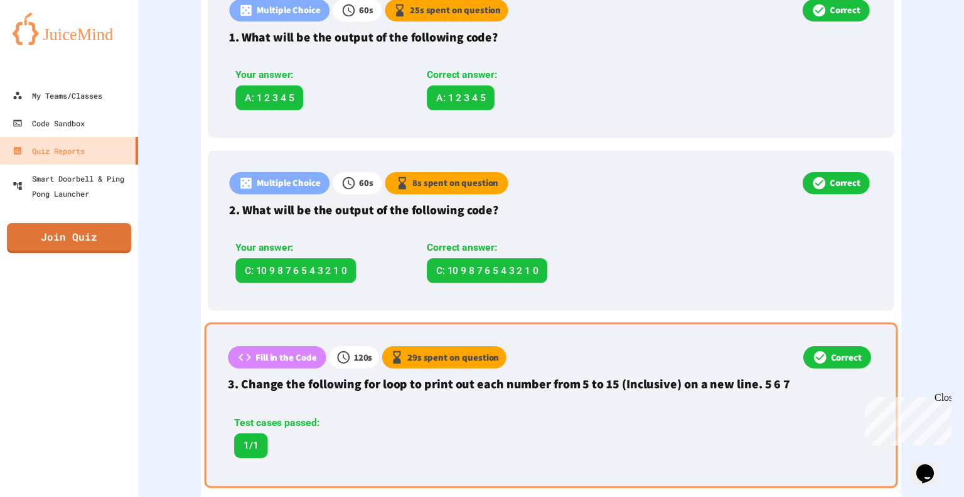
scroll to position [370, 0]
